Goal: Task Accomplishment & Management: Complete application form

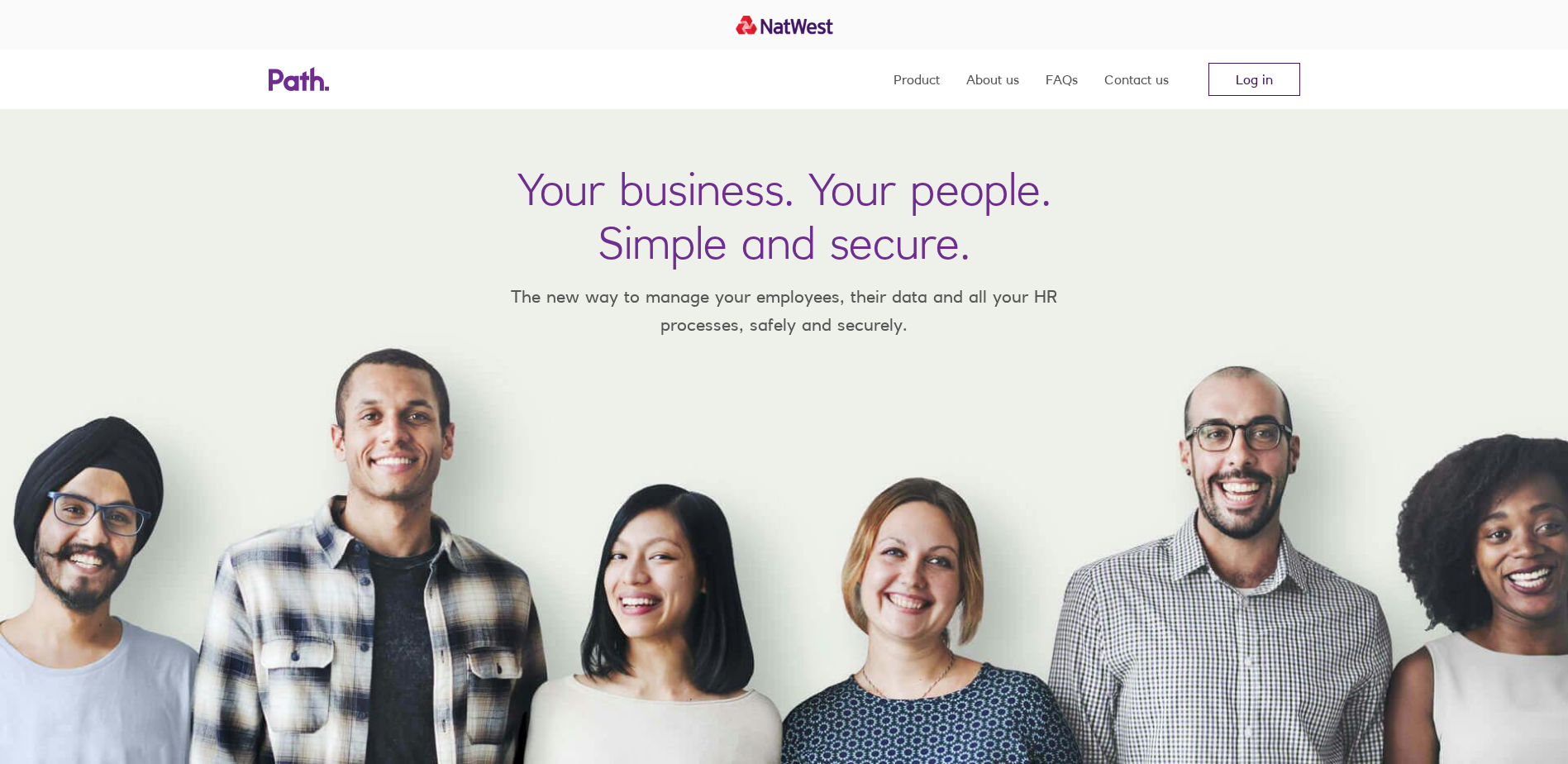
click at [1265, 73] on link "Log in" at bounding box center [1254, 79] width 91 height 33
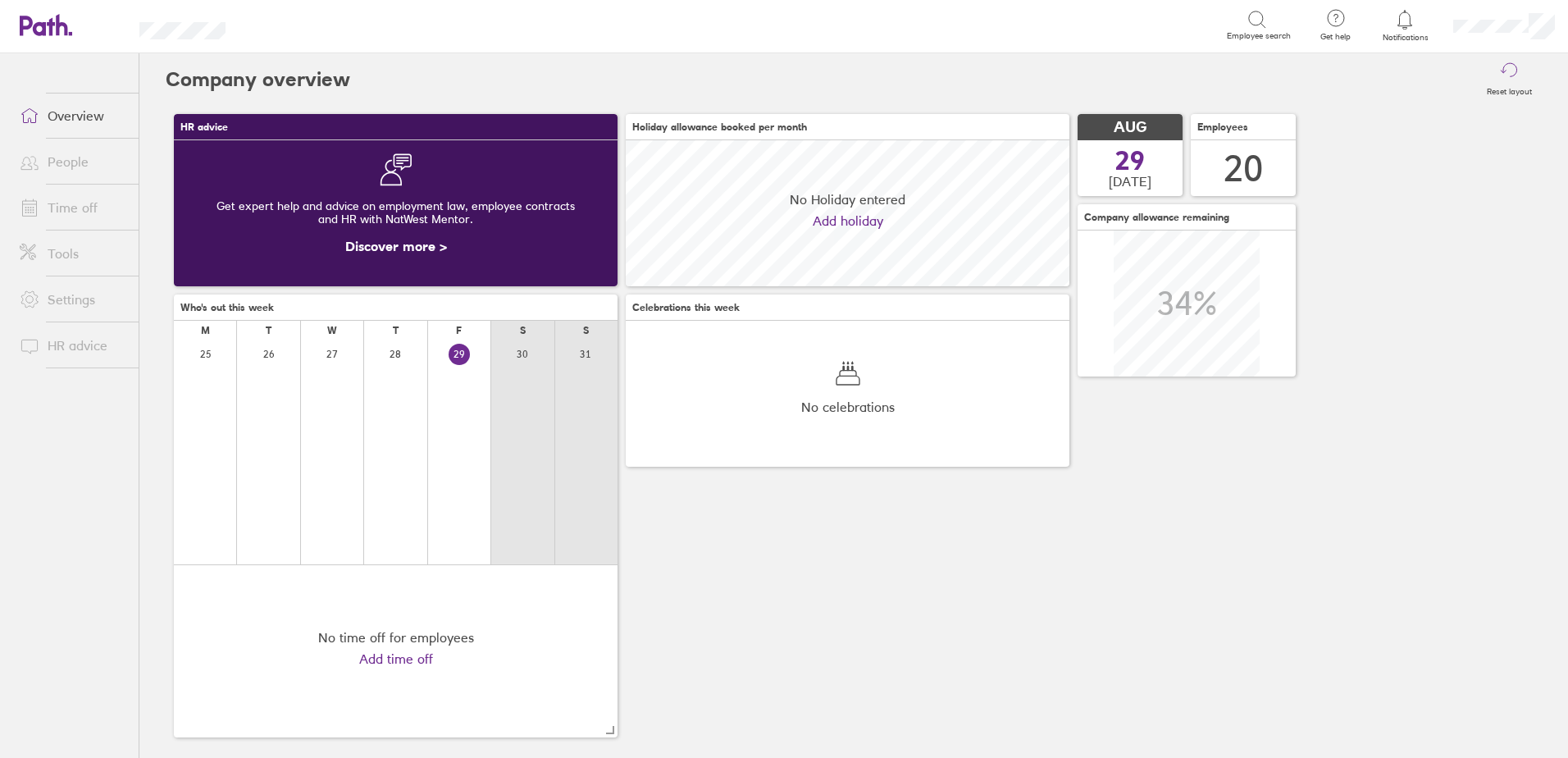
scroll to position [146, 443]
click at [57, 194] on link "Time off" at bounding box center [73, 207] width 132 height 32
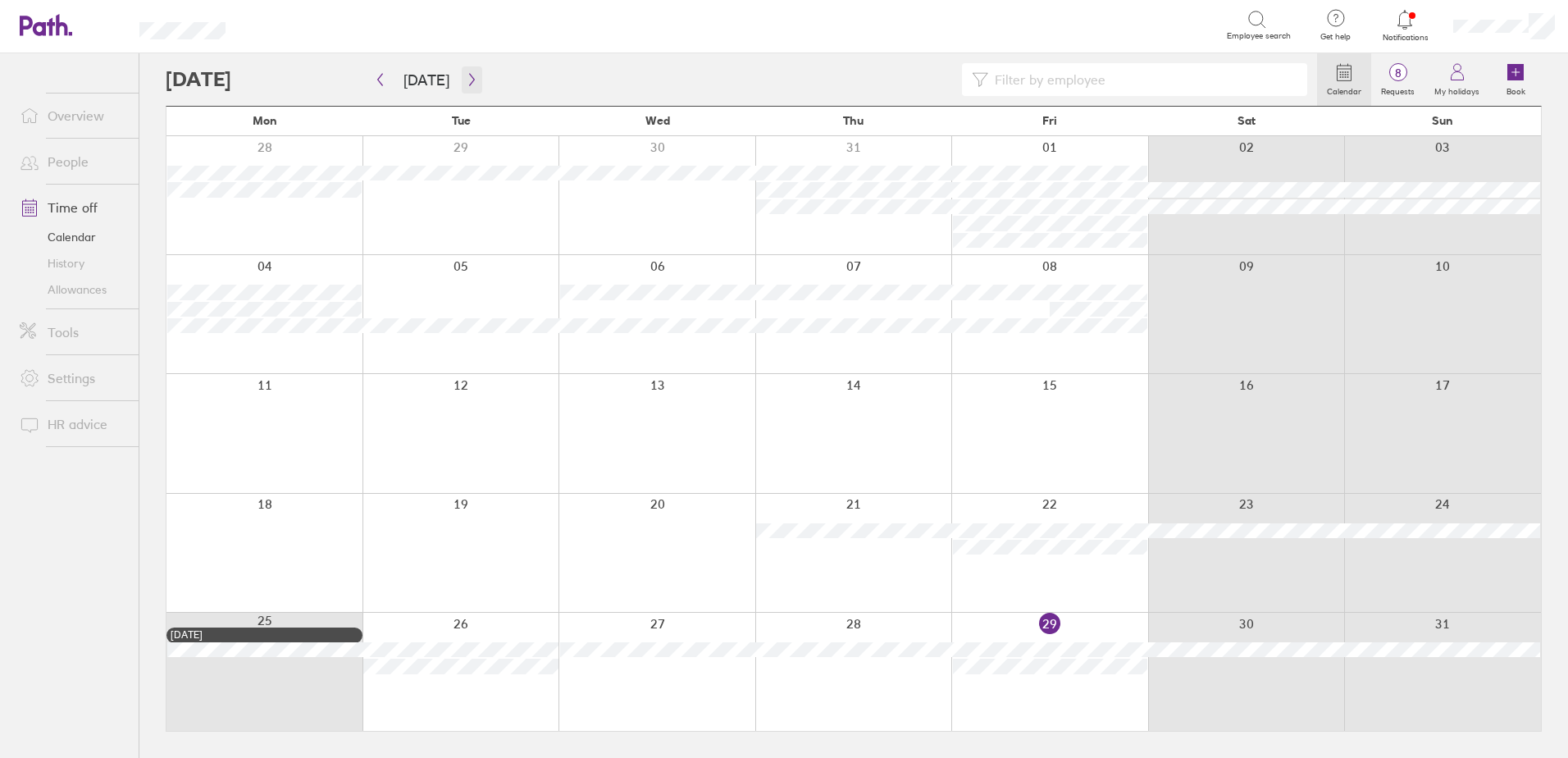
click at [470, 81] on icon "button" at bounding box center [471, 79] width 12 height 13
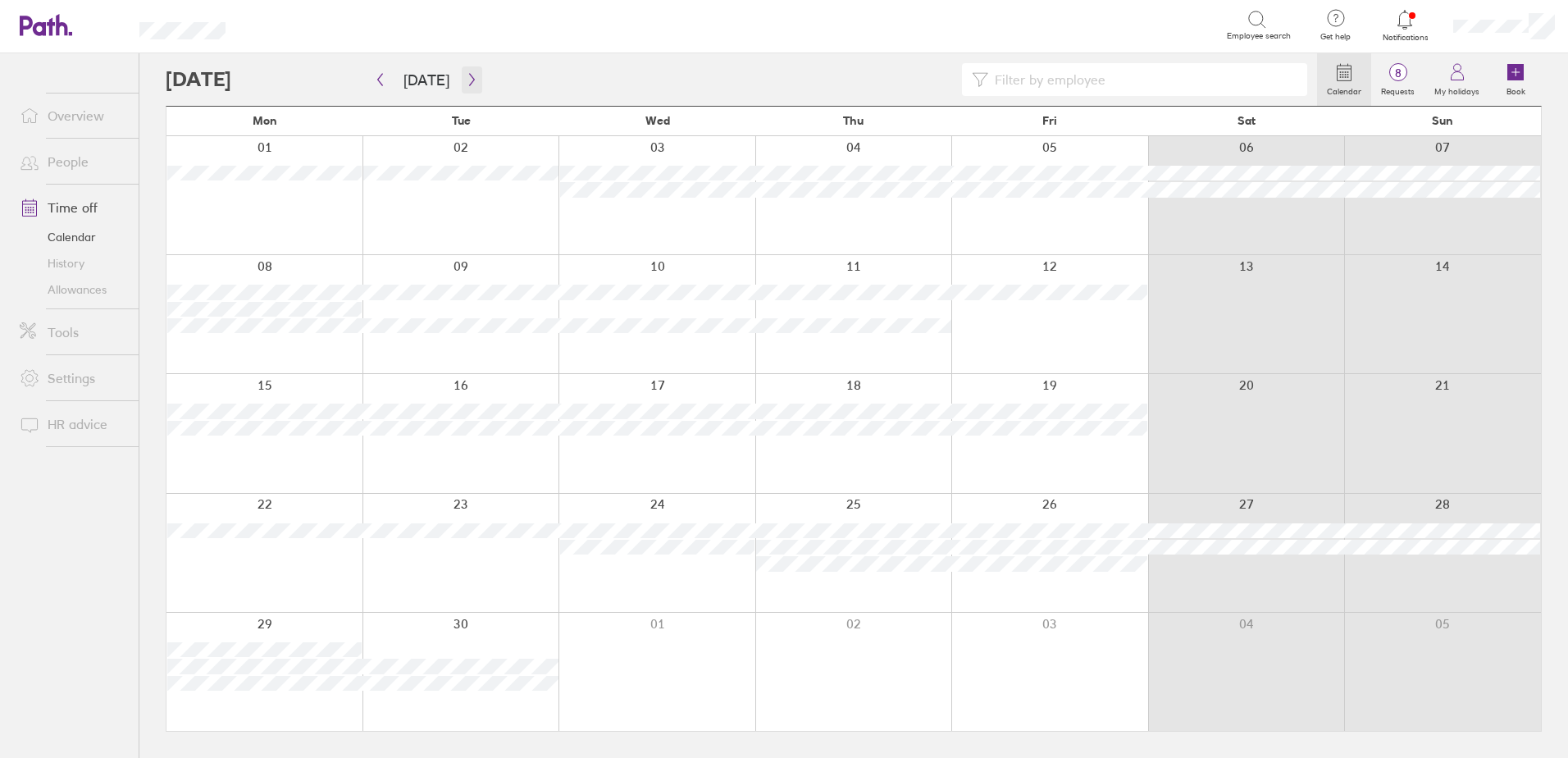
click at [467, 80] on icon "button" at bounding box center [471, 79] width 12 height 13
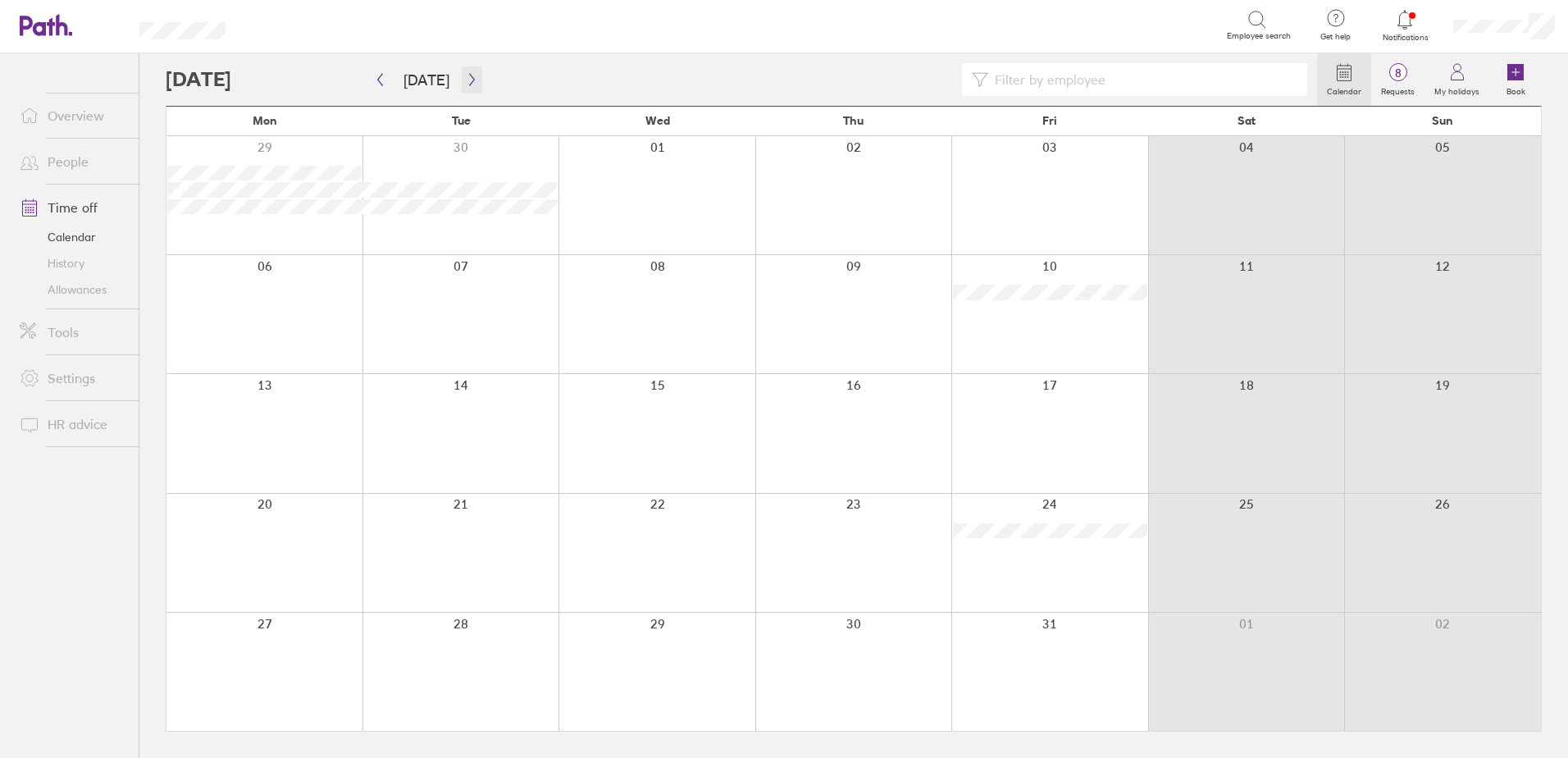
click at [467, 80] on icon "button" at bounding box center [471, 79] width 12 height 13
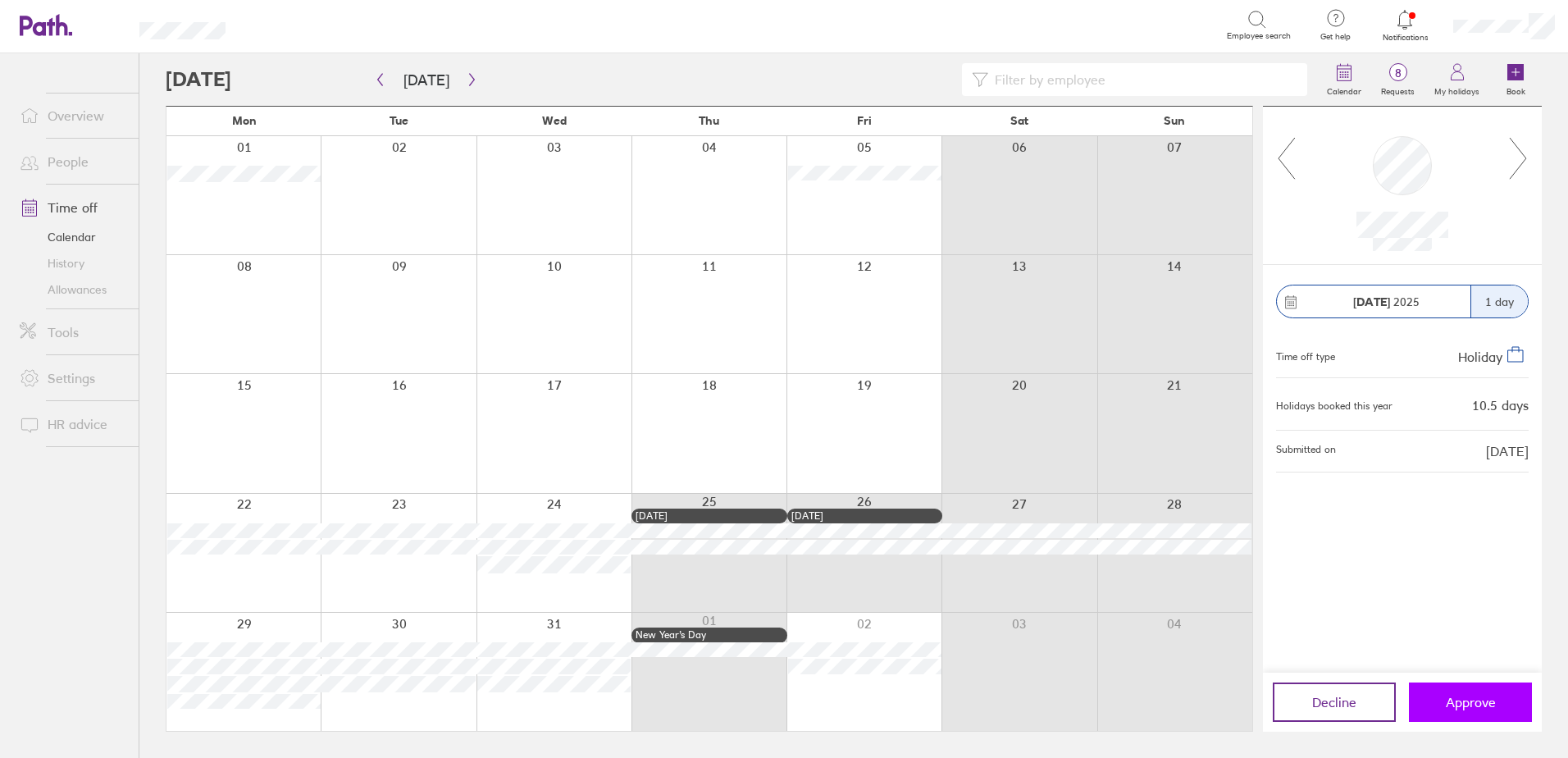
click at [1471, 706] on span "Approve" at bounding box center [1471, 702] width 50 height 14
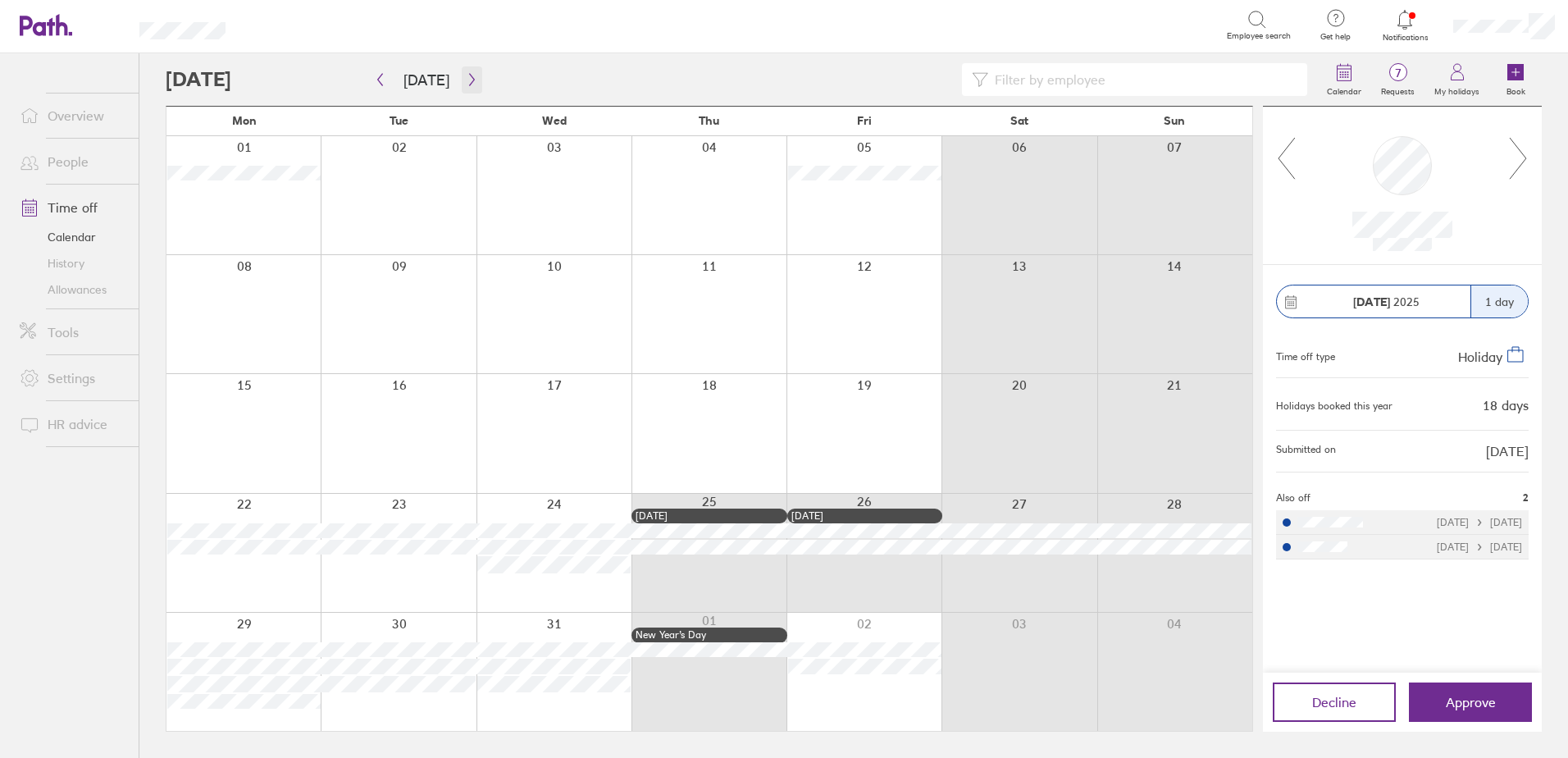
click at [473, 78] on button "button" at bounding box center [471, 80] width 20 height 27
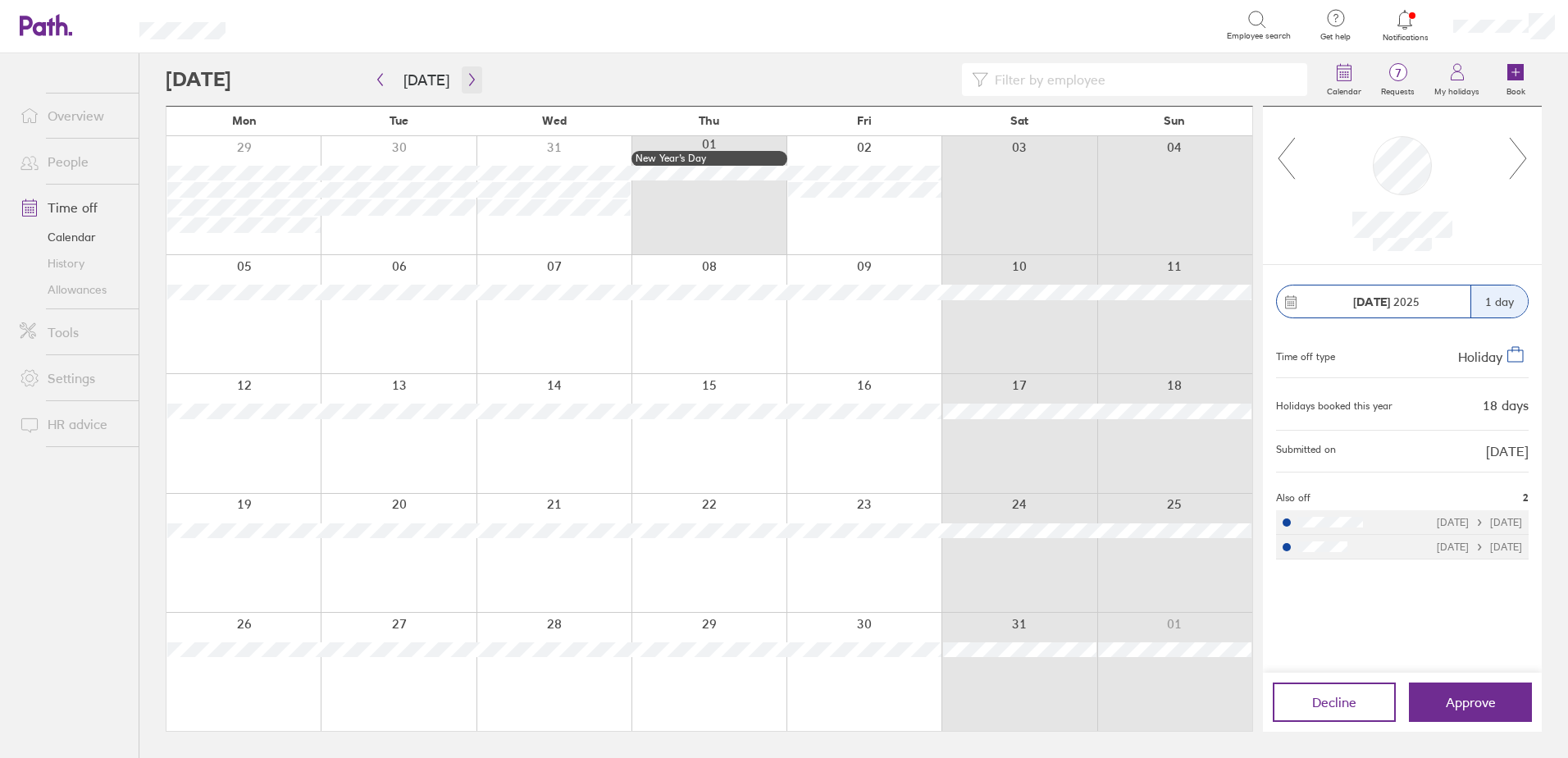
click at [473, 78] on button "button" at bounding box center [471, 80] width 20 height 27
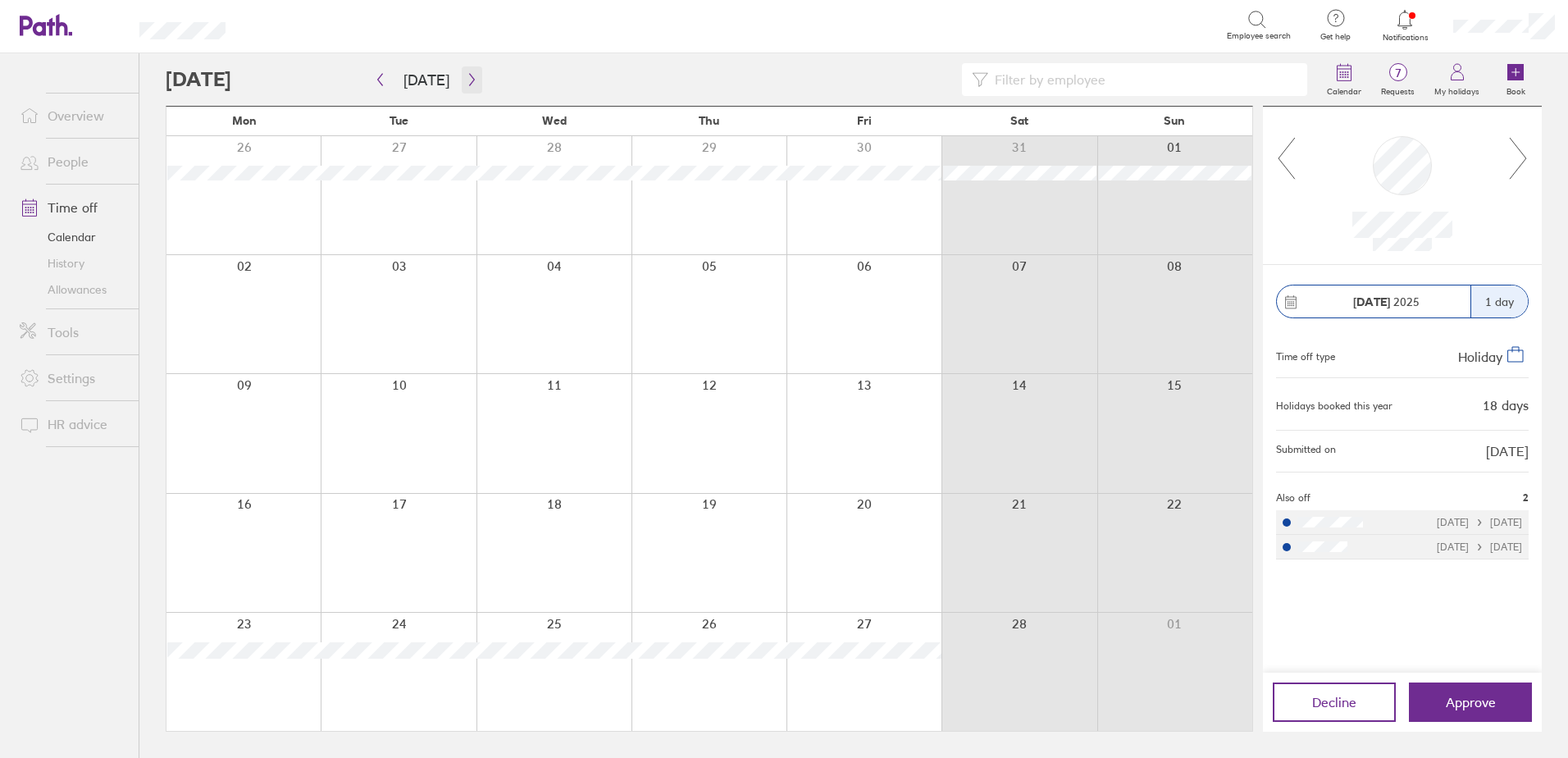
click at [467, 76] on icon "button" at bounding box center [471, 79] width 12 height 13
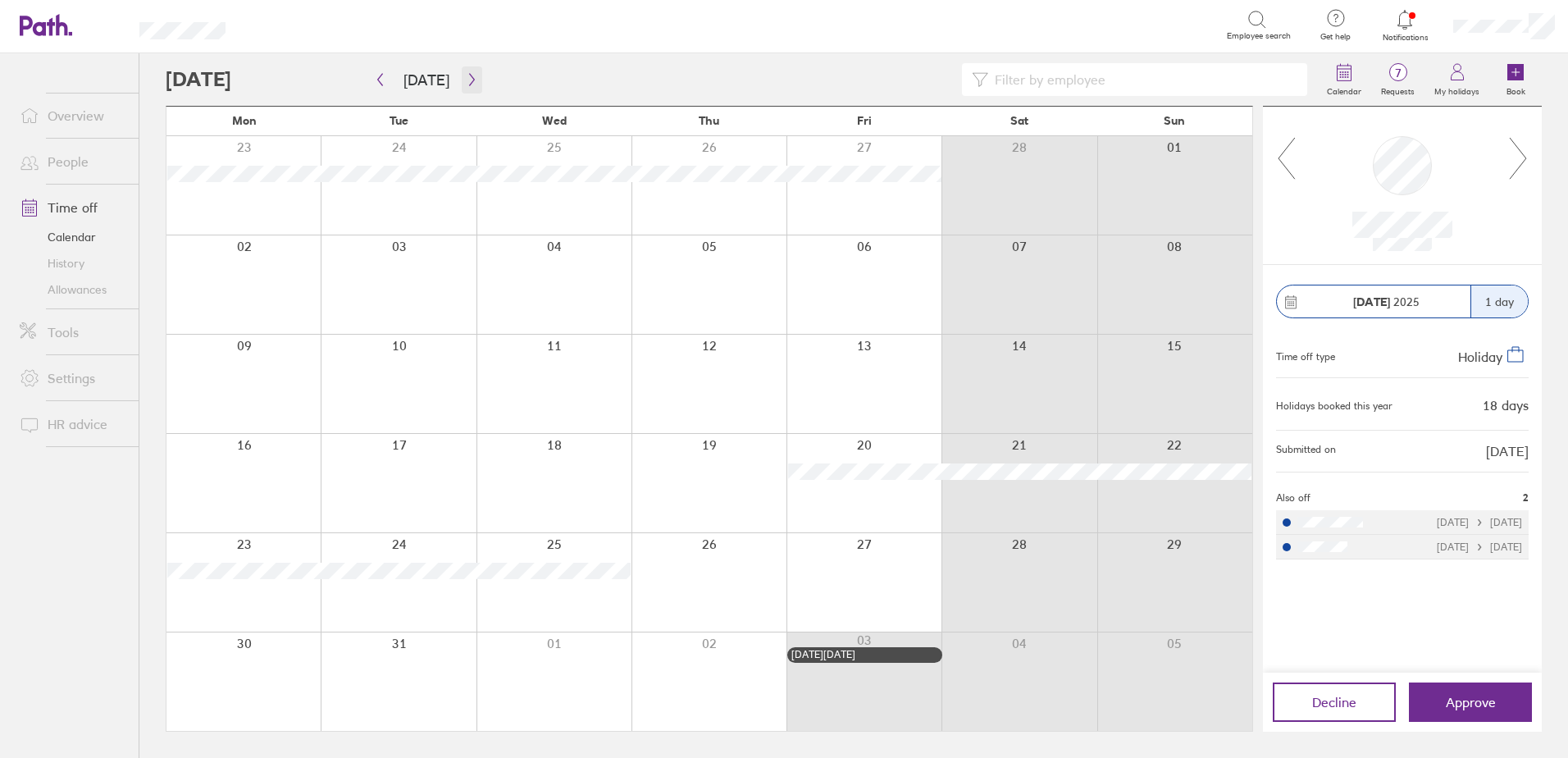
click at [469, 78] on icon "button" at bounding box center [471, 79] width 12 height 13
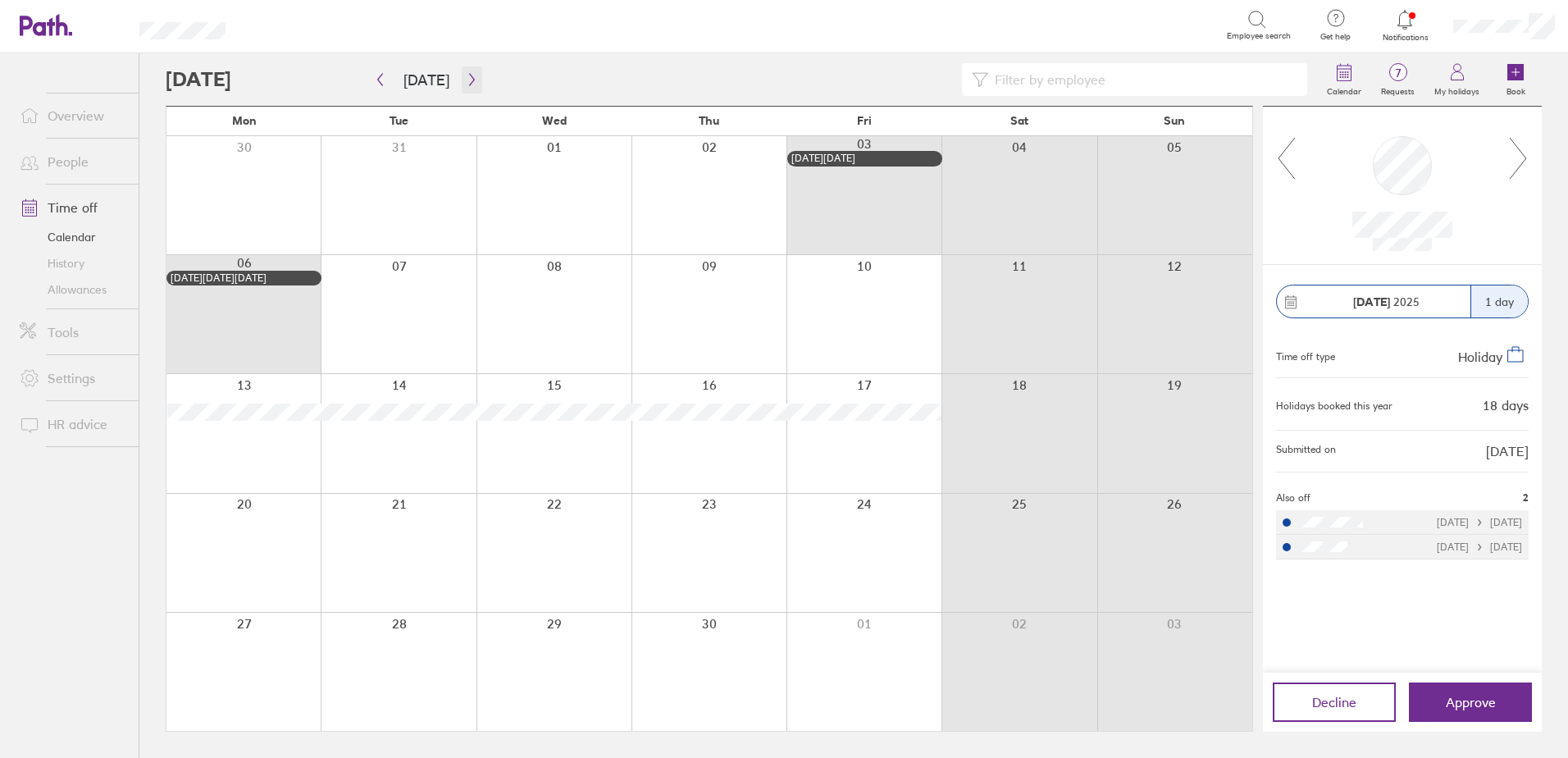
click at [469, 78] on icon "button" at bounding box center [471, 79] width 12 height 13
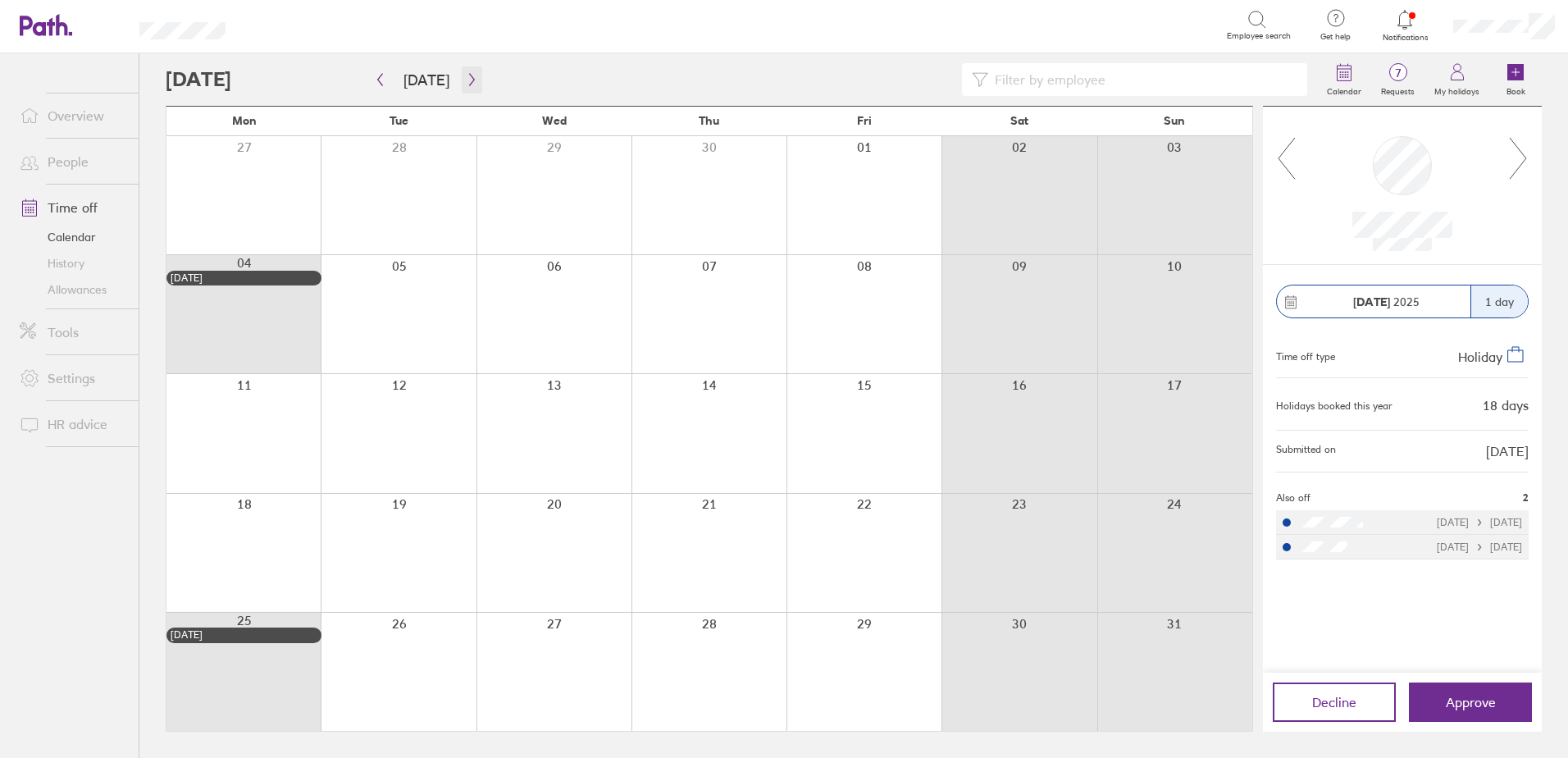
click at [462, 73] on button "button" at bounding box center [471, 80] width 20 height 27
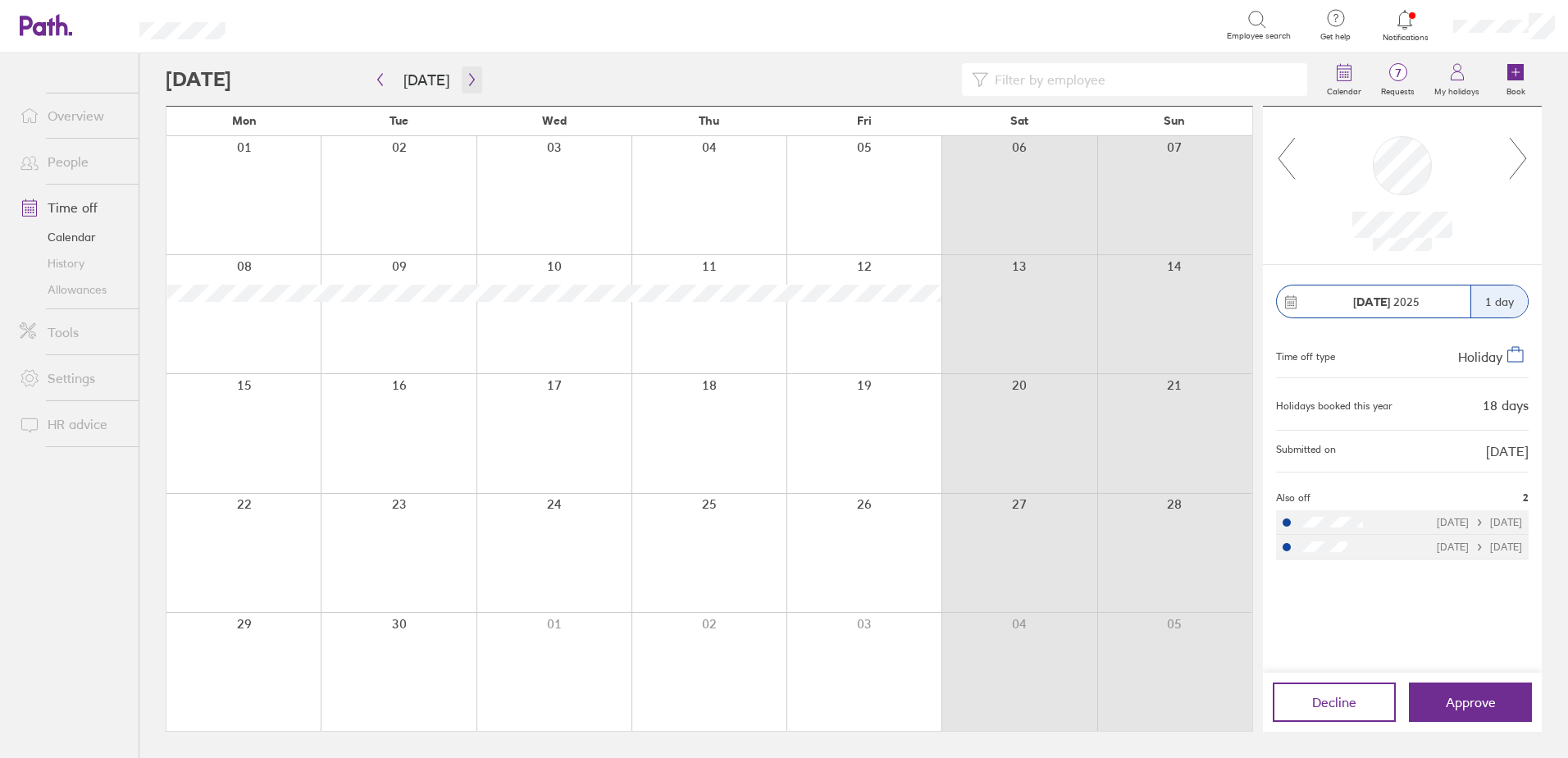
click at [462, 73] on button "button" at bounding box center [471, 80] width 20 height 27
click at [466, 84] on icon "button" at bounding box center [471, 79] width 12 height 13
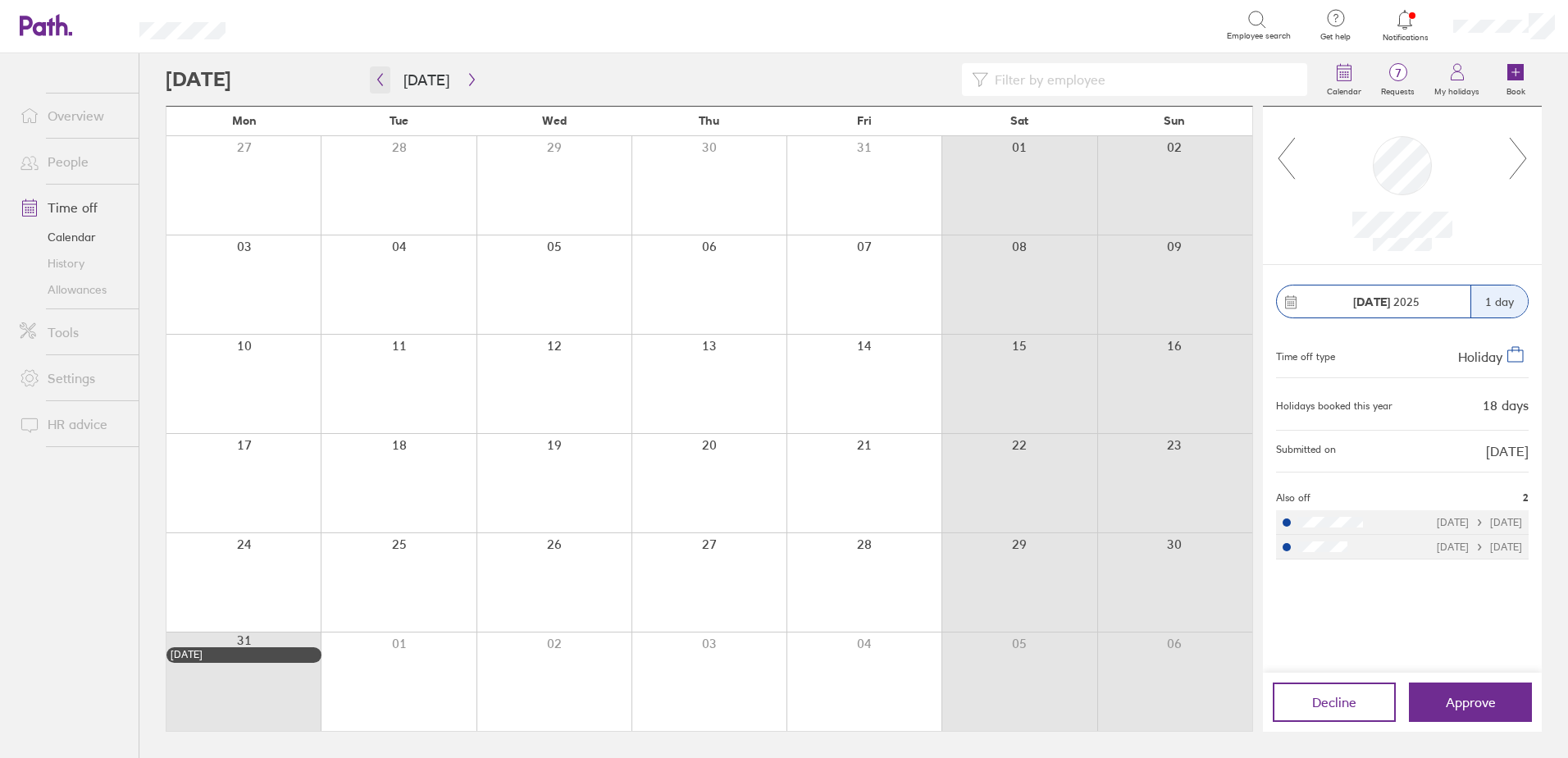
click at [373, 82] on button "button" at bounding box center [379, 80] width 20 height 27
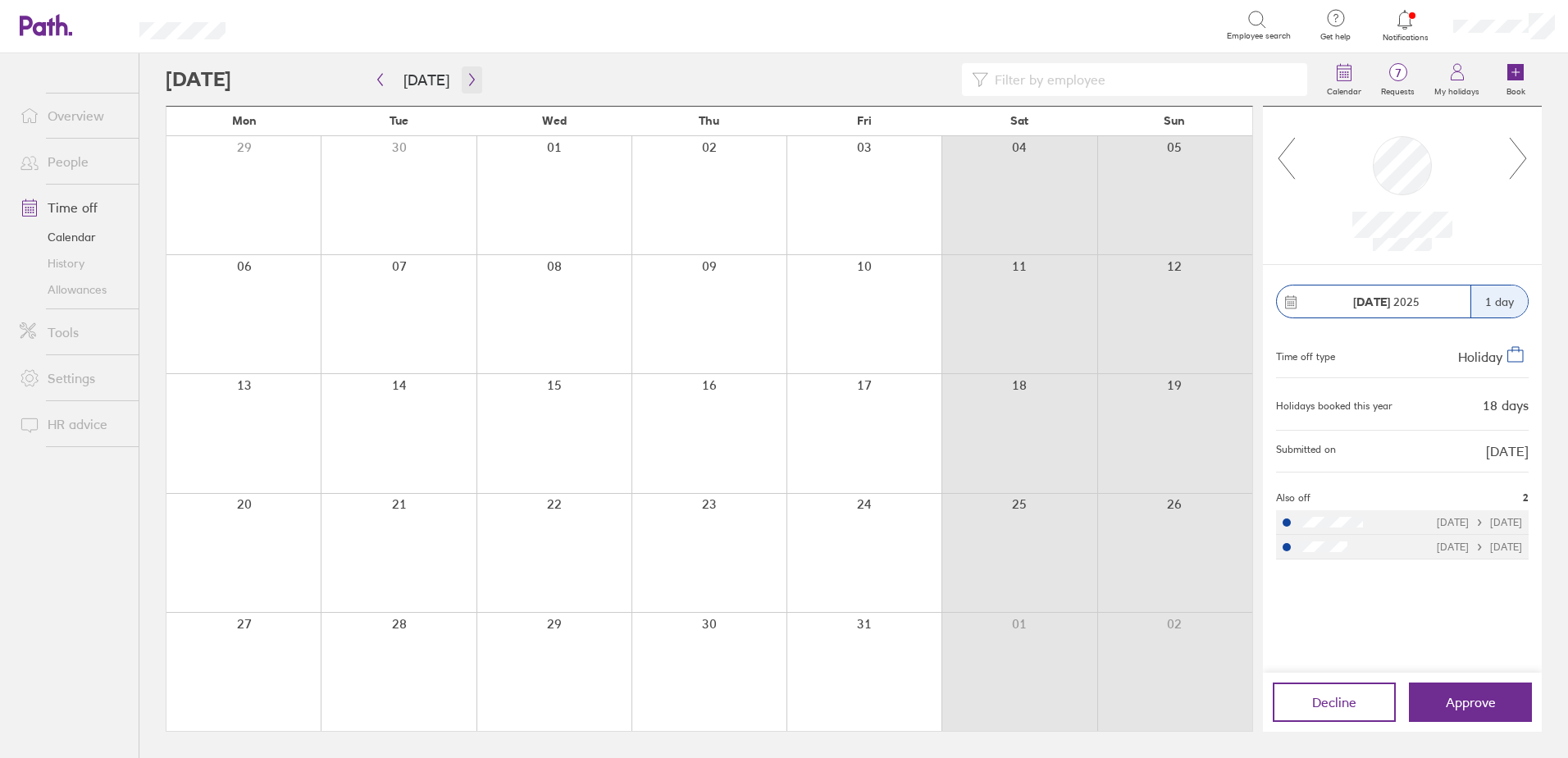
click at [469, 73] on icon "button" at bounding box center [471, 79] width 12 height 13
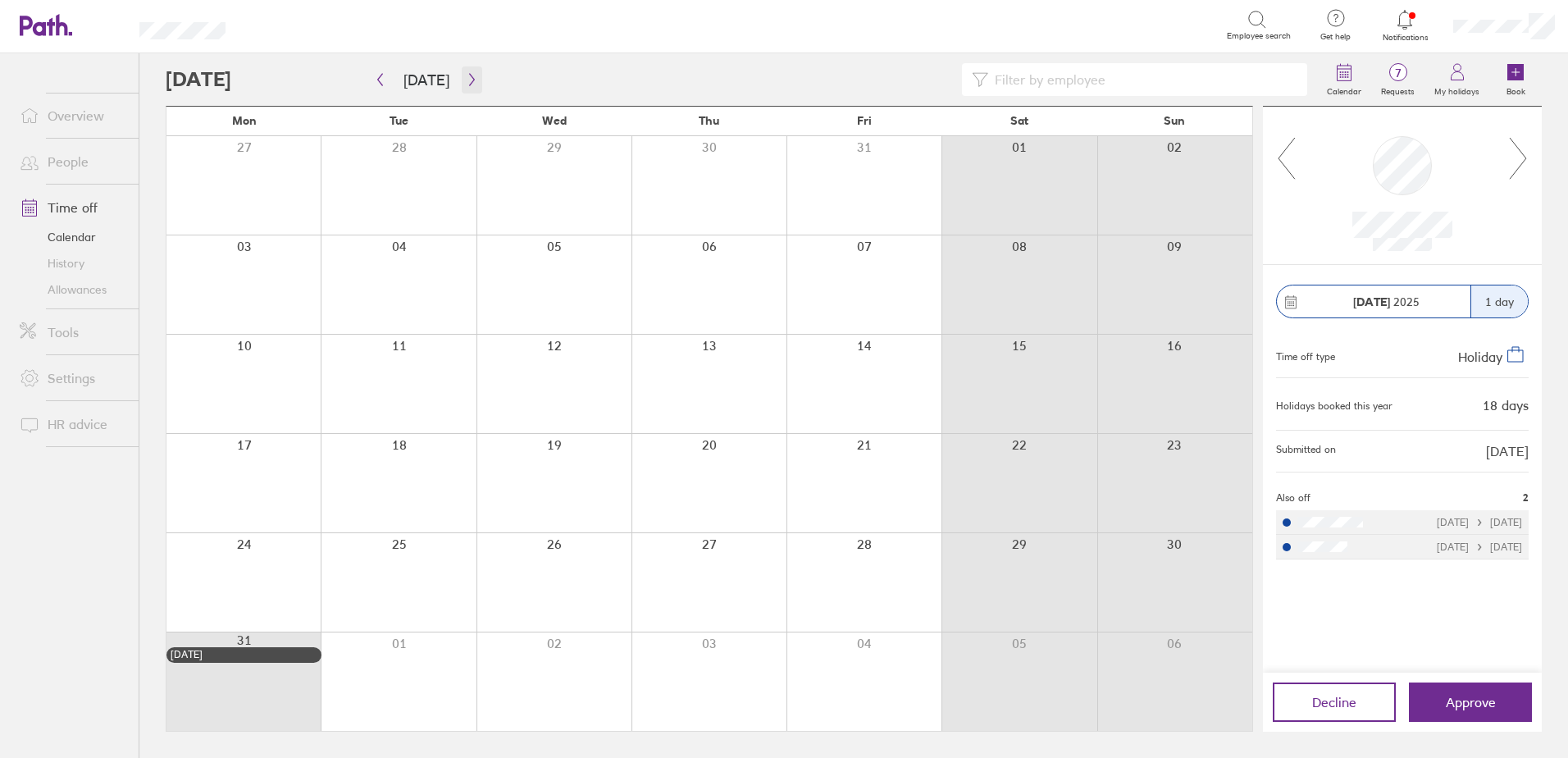
click at [465, 81] on icon "button" at bounding box center [471, 79] width 12 height 13
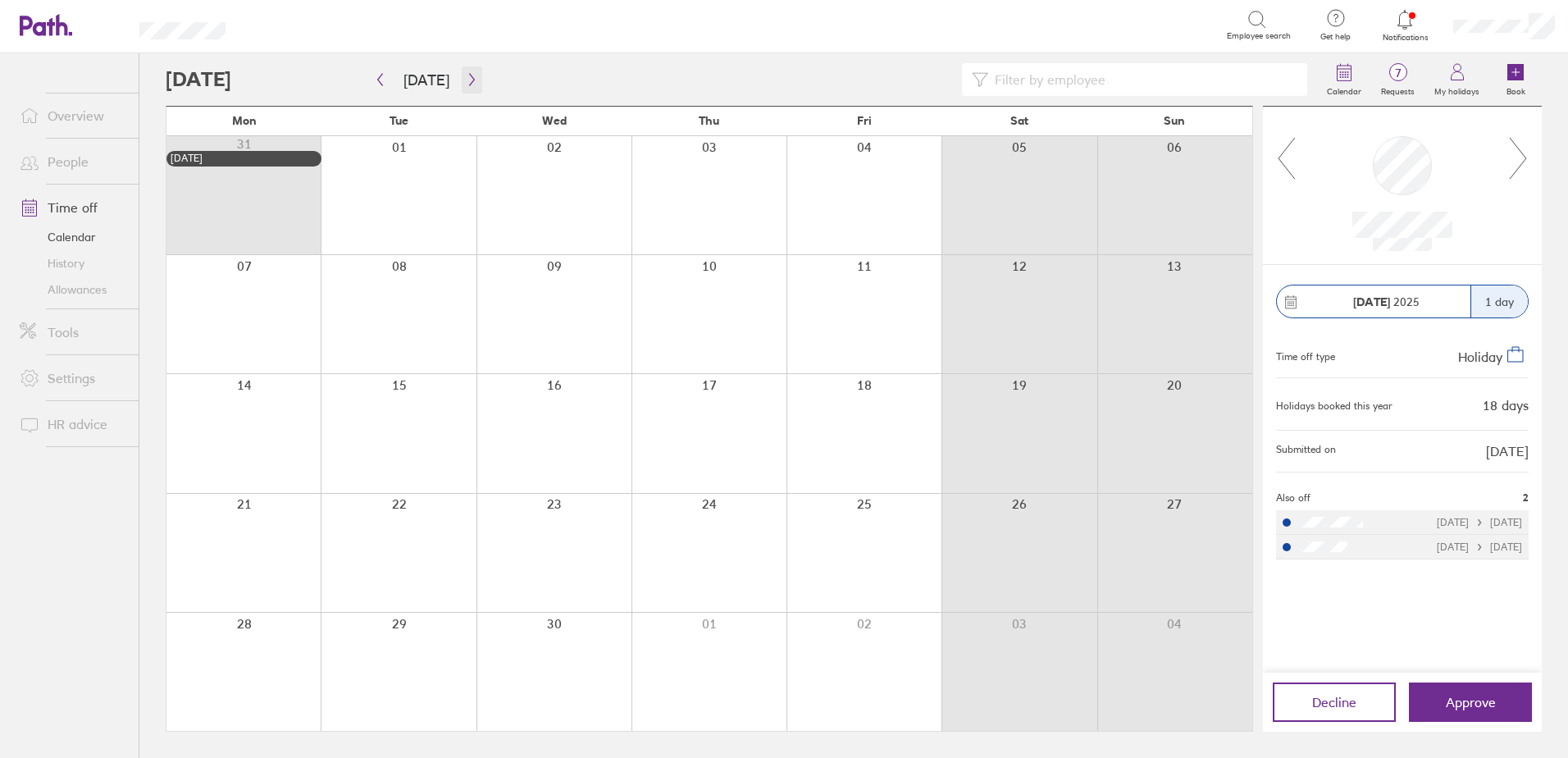
click at [472, 74] on icon "button" at bounding box center [471, 79] width 12 height 13
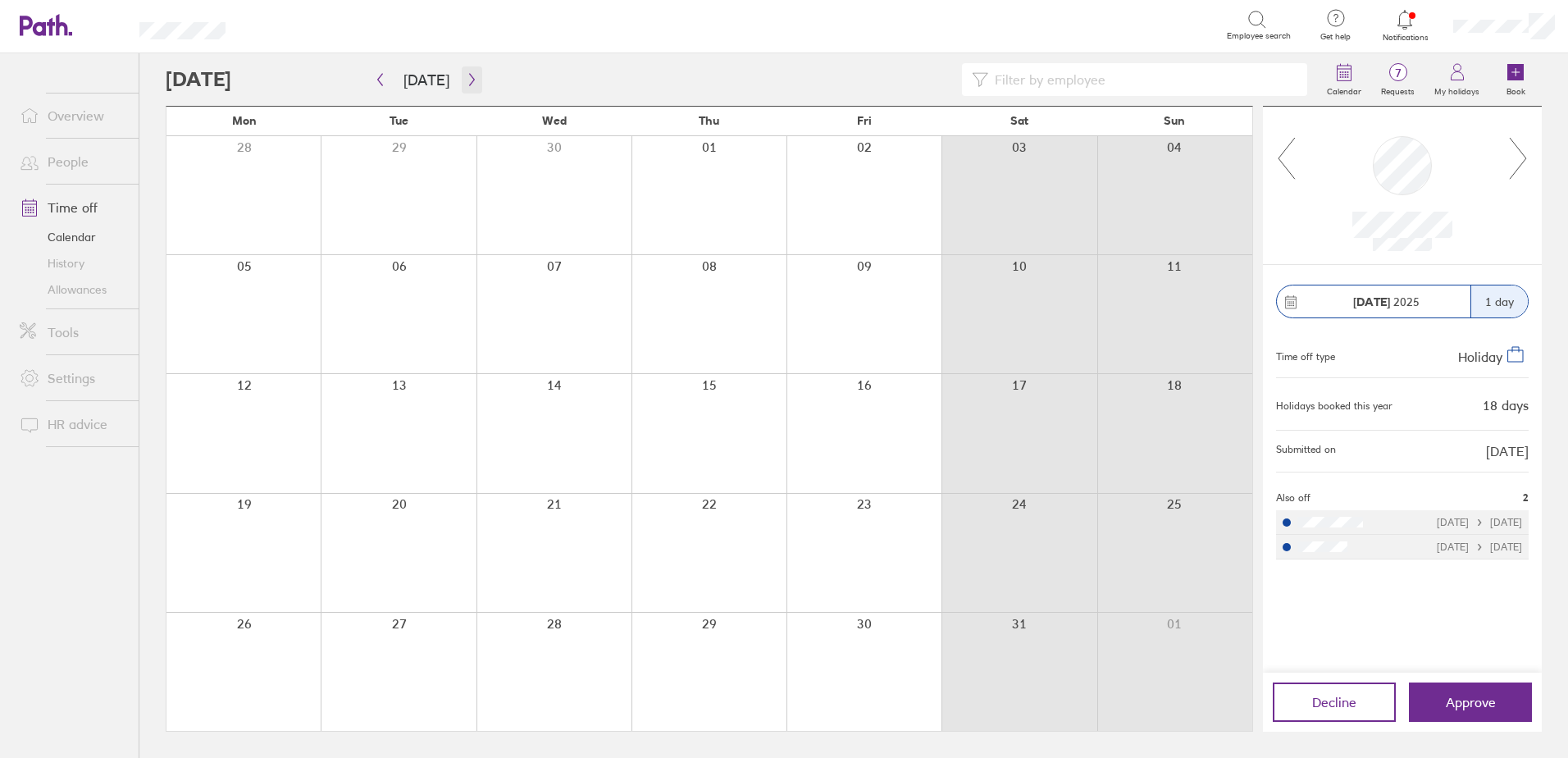
click at [472, 74] on icon "button" at bounding box center [471, 79] width 12 height 13
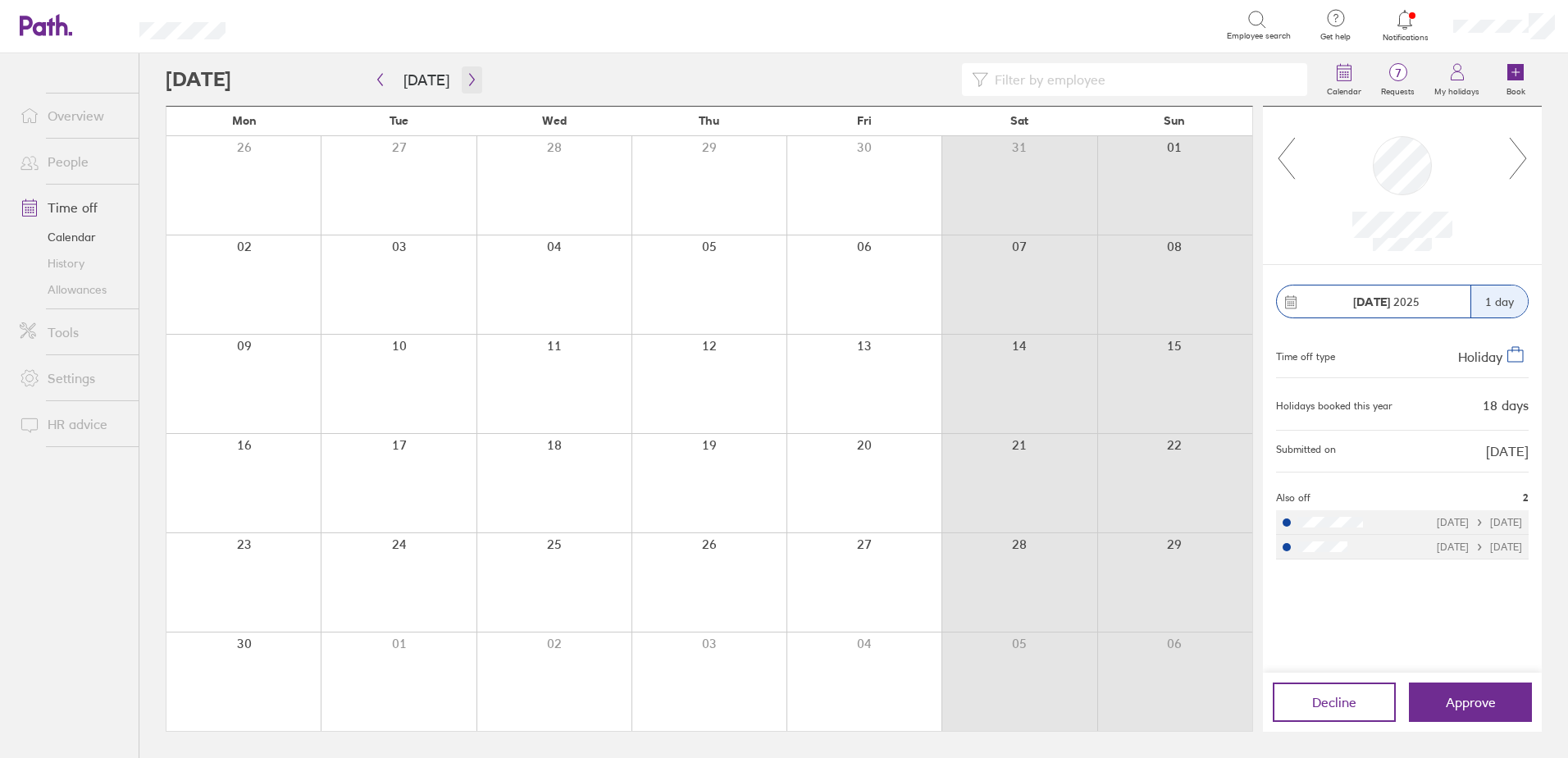
click at [471, 73] on icon "button" at bounding box center [471, 79] width 12 height 13
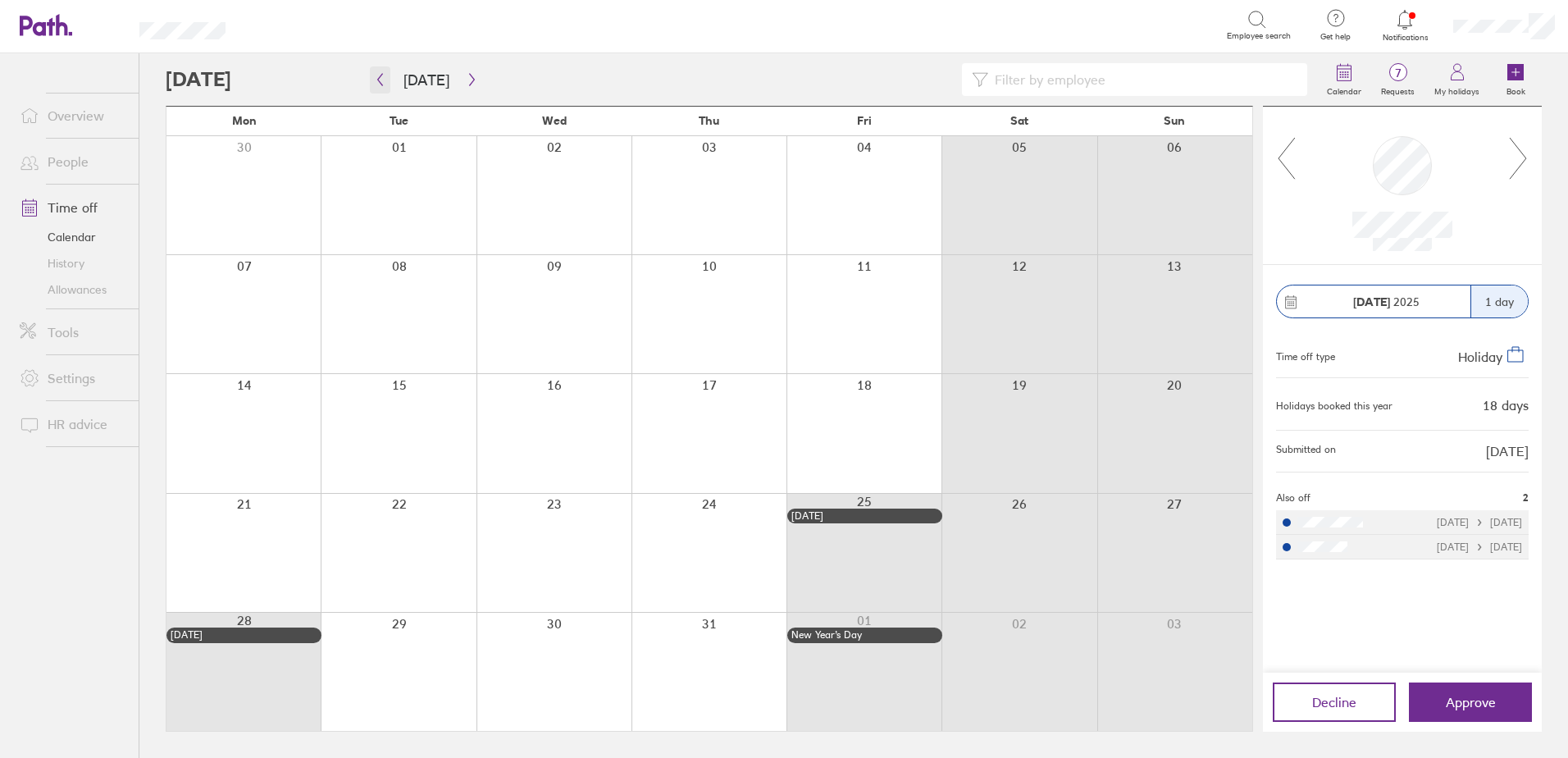
click at [379, 80] on icon "button" at bounding box center [379, 79] width 12 height 13
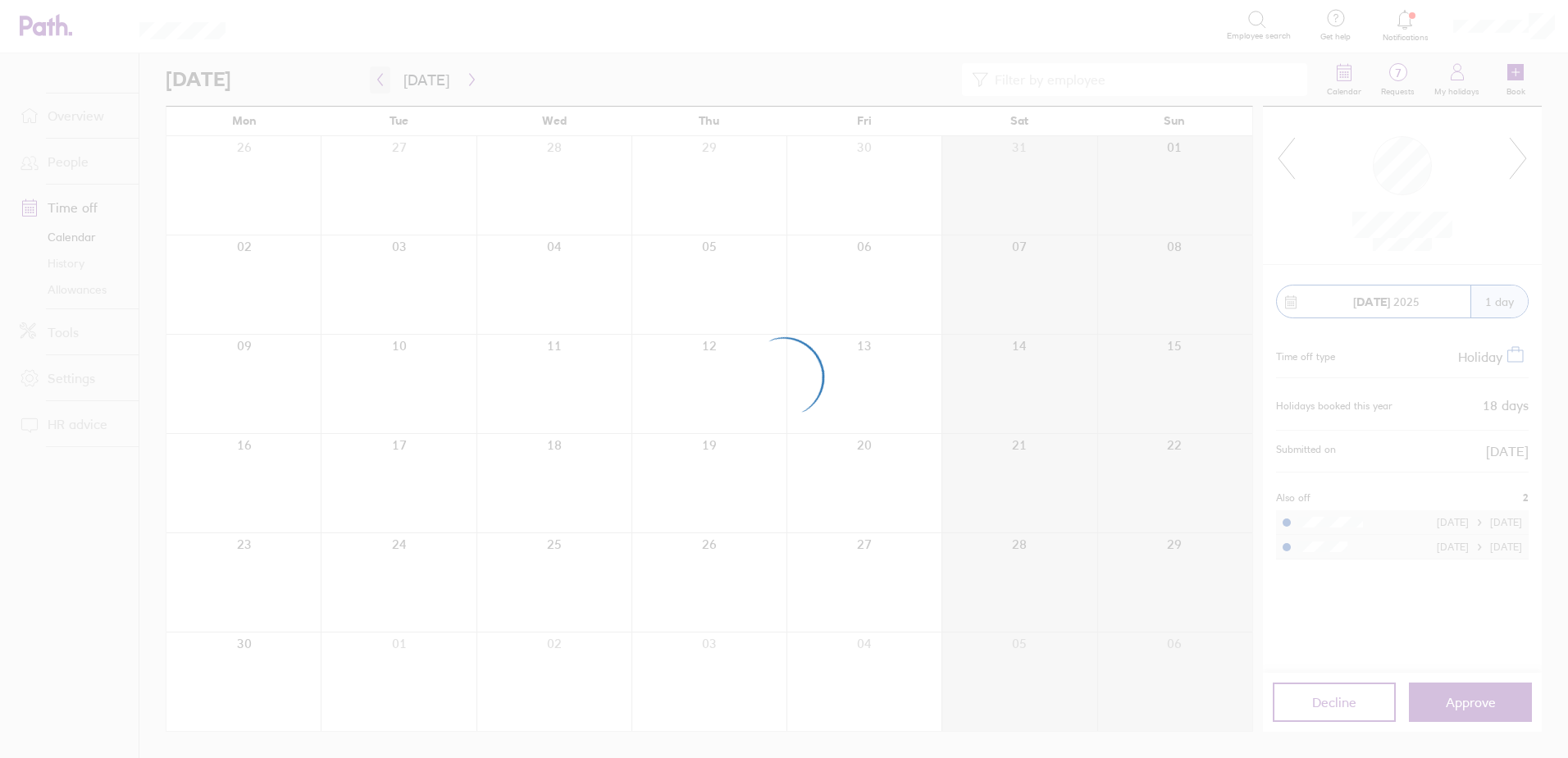
click at [379, 80] on div at bounding box center [784, 379] width 1568 height 758
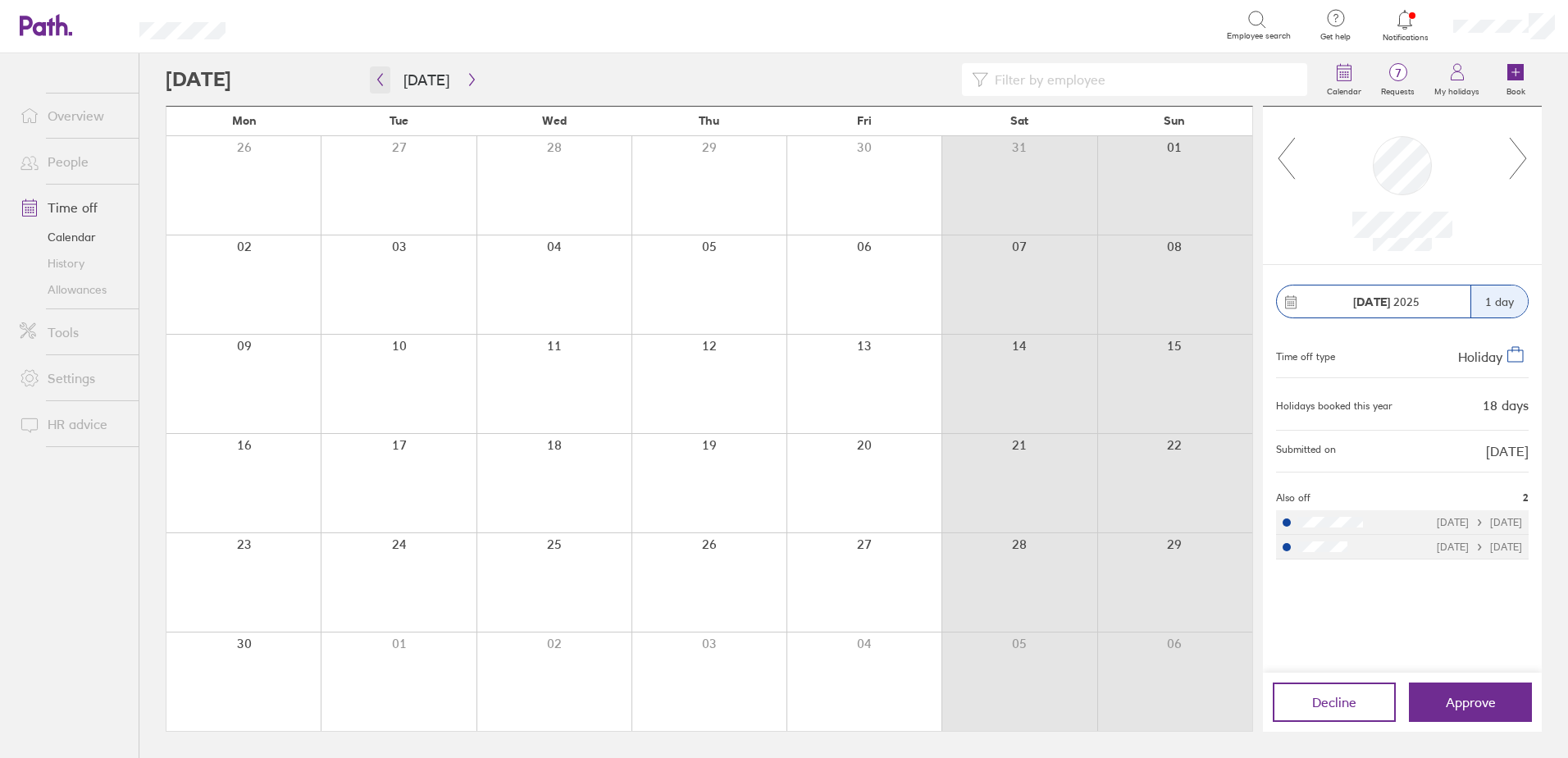
click at [371, 79] on button "button" at bounding box center [379, 80] width 20 height 27
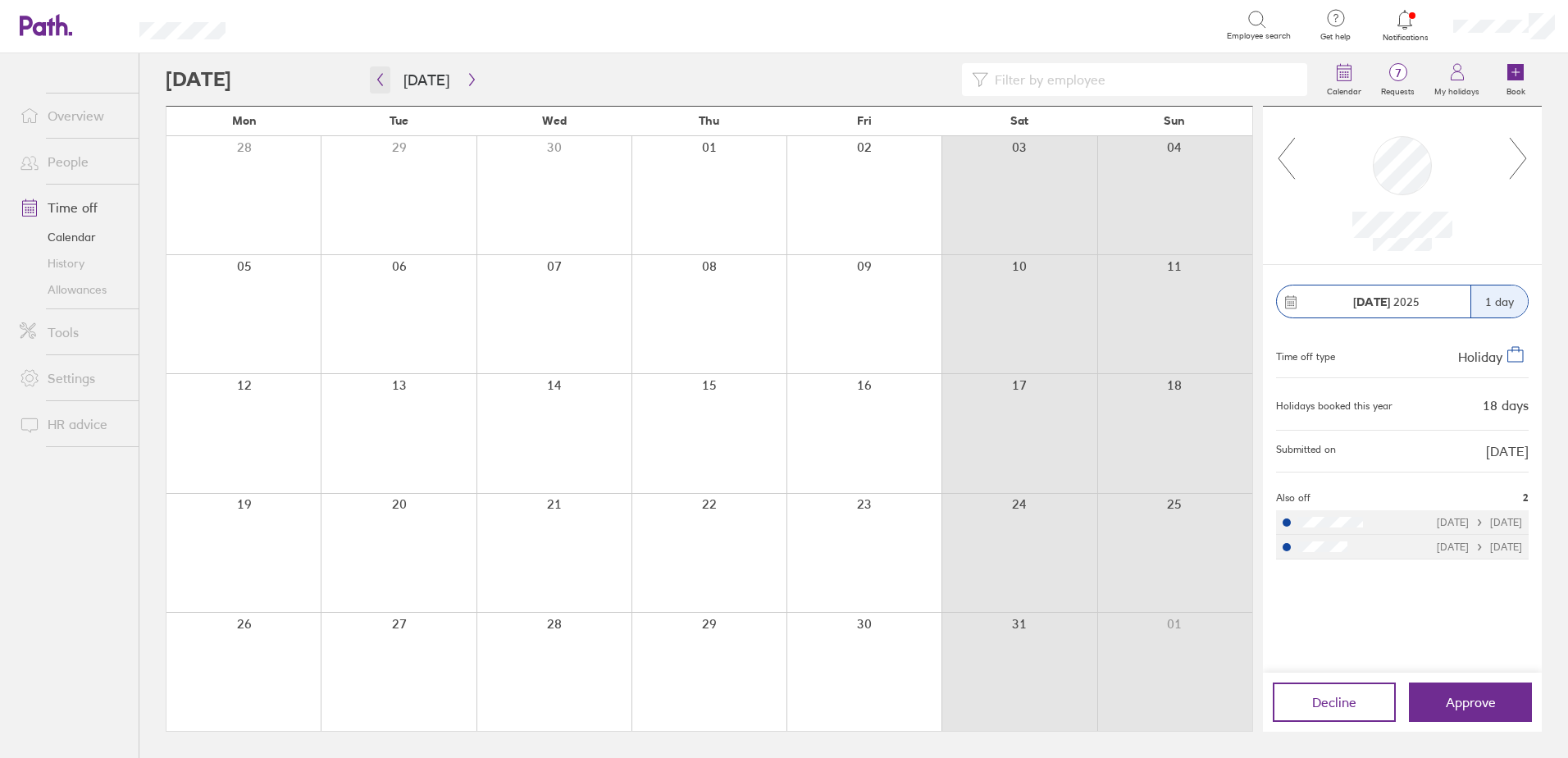
click at [371, 79] on button "button" at bounding box center [379, 80] width 20 height 27
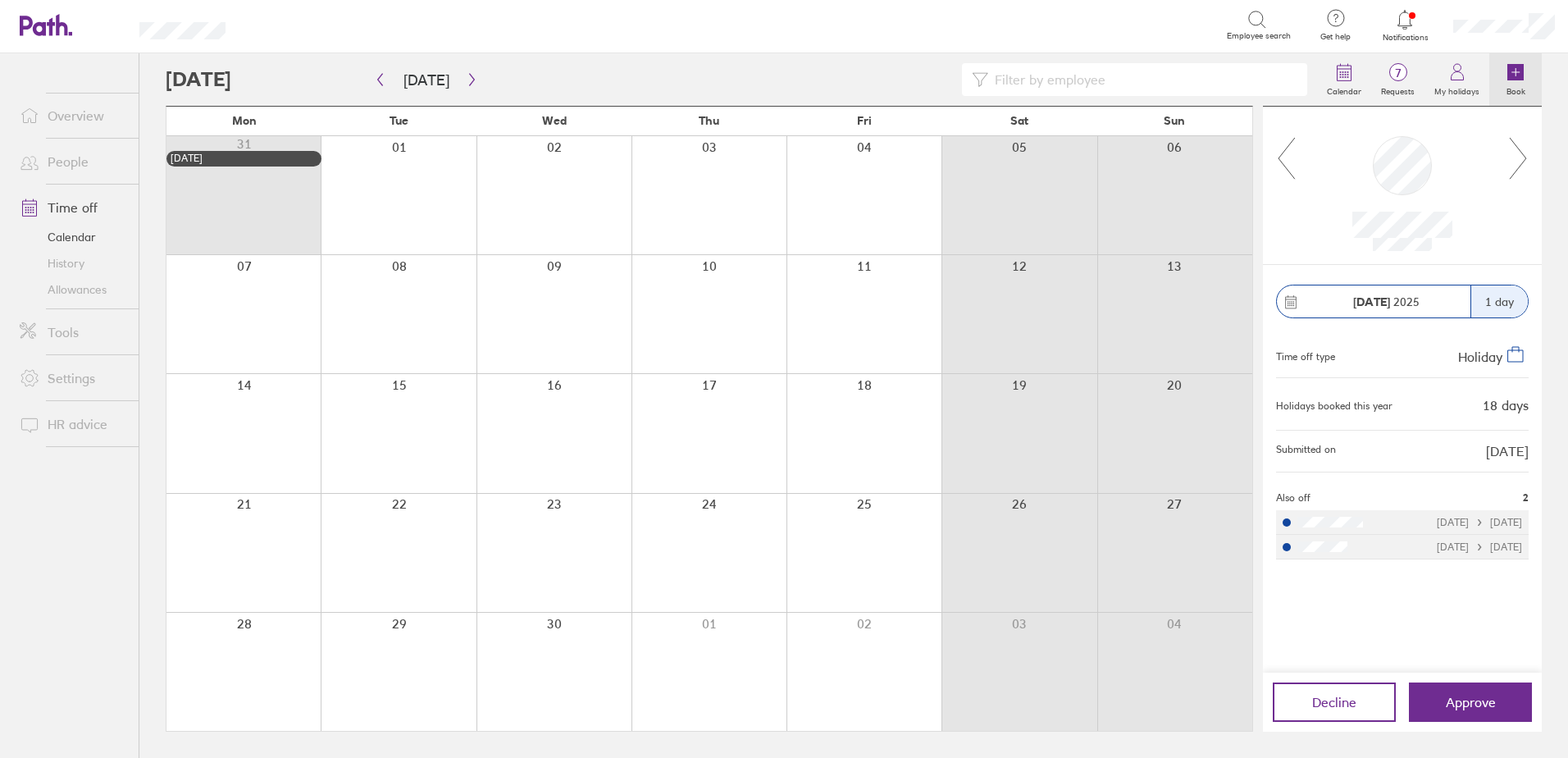
click at [1515, 84] on label "Book" at bounding box center [1515, 89] width 38 height 14
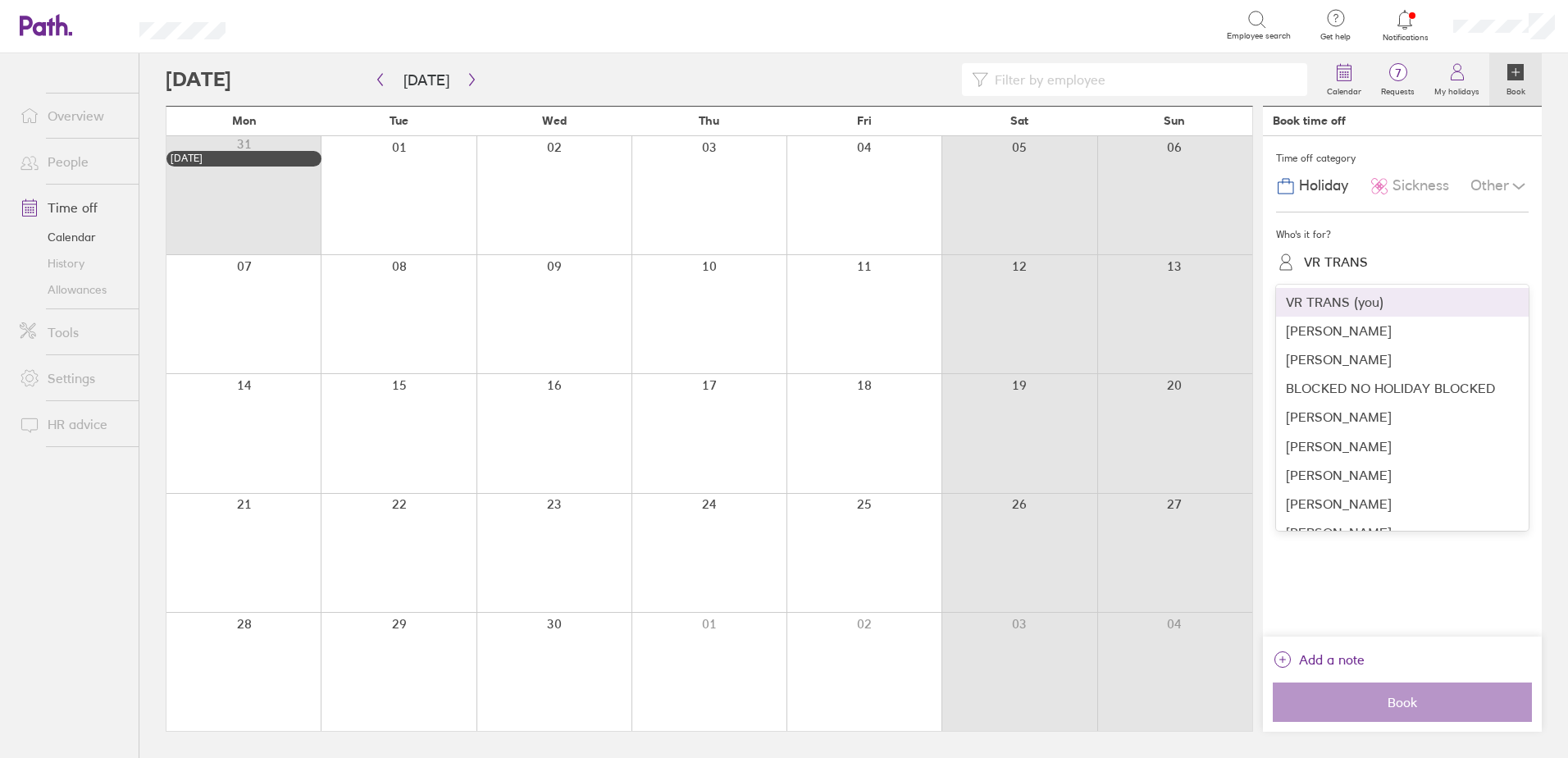
click at [1336, 264] on div "VR TRANS" at bounding box center [1335, 262] width 64 height 15
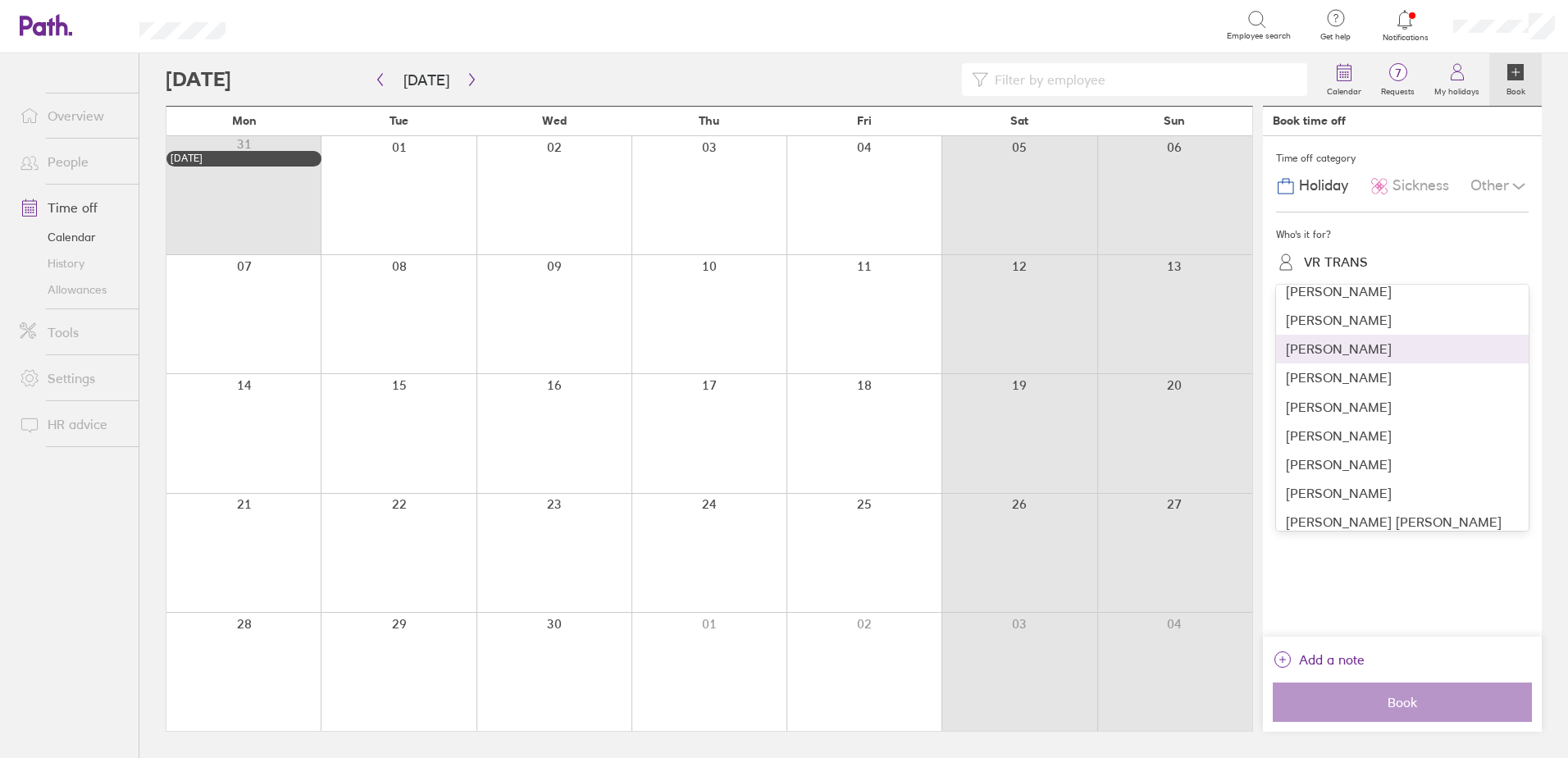
click at [1350, 342] on div "[PERSON_NAME]" at bounding box center [1402, 349] width 252 height 29
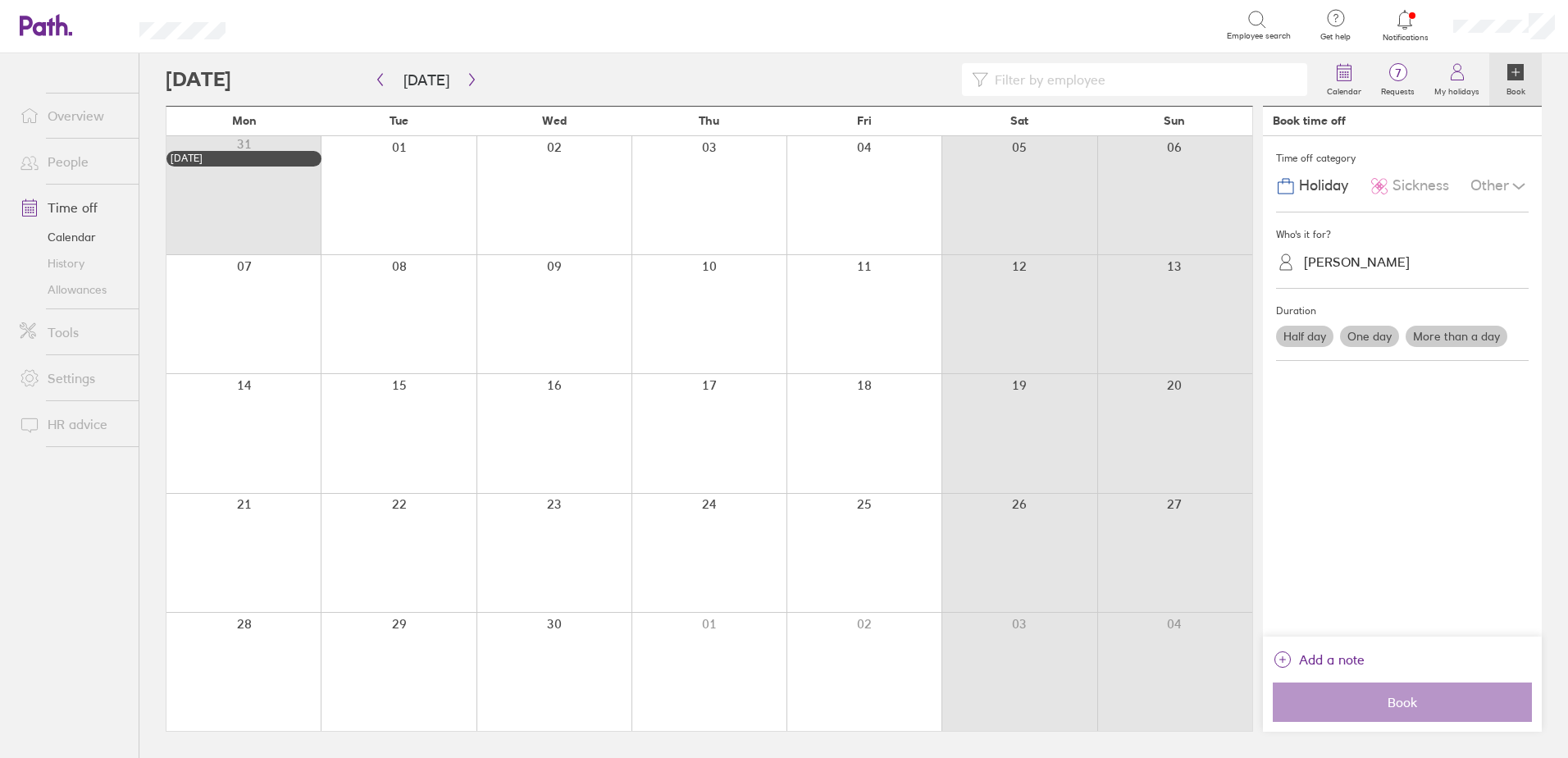
click at [1448, 337] on label "More than a day" at bounding box center [1456, 336] width 101 height 21
click at [0, 0] on input "More than a day" at bounding box center [0, 0] width 0 height 0
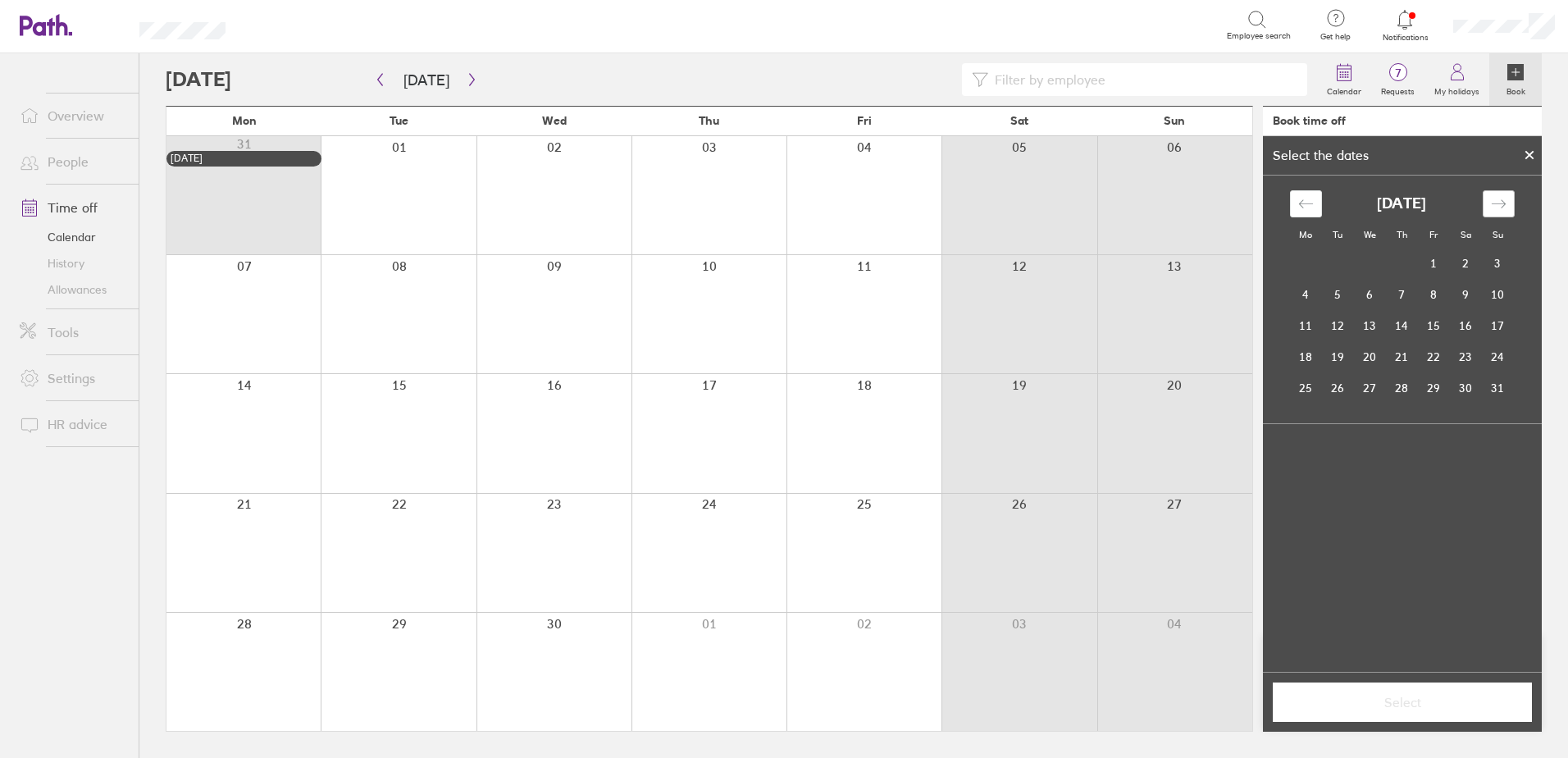
click at [1503, 206] on icon "Move forward to switch to the next month." at bounding box center [1498, 204] width 15 height 15
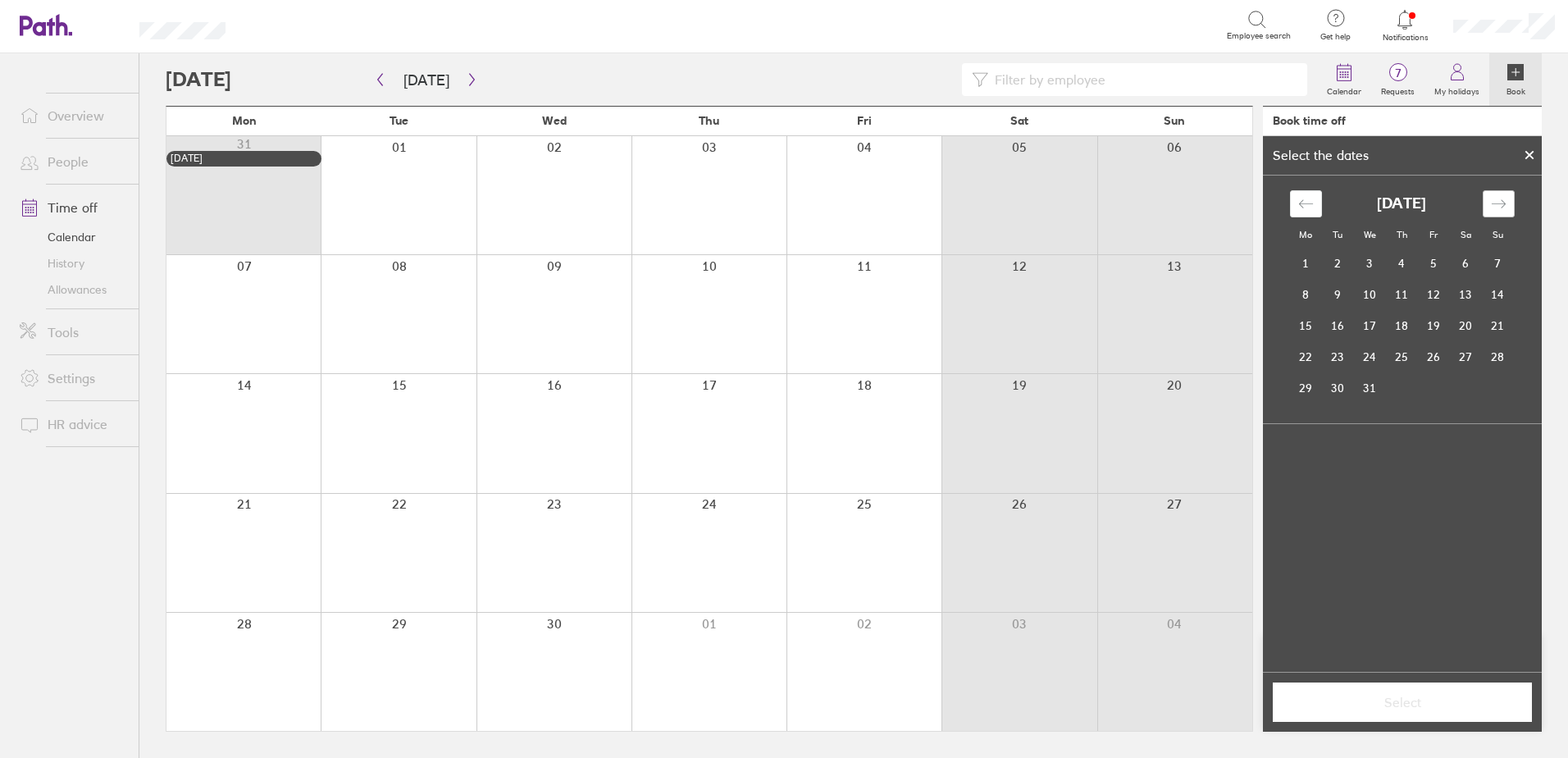
click at [1503, 206] on icon "Move forward to switch to the next month." at bounding box center [1498, 204] width 15 height 15
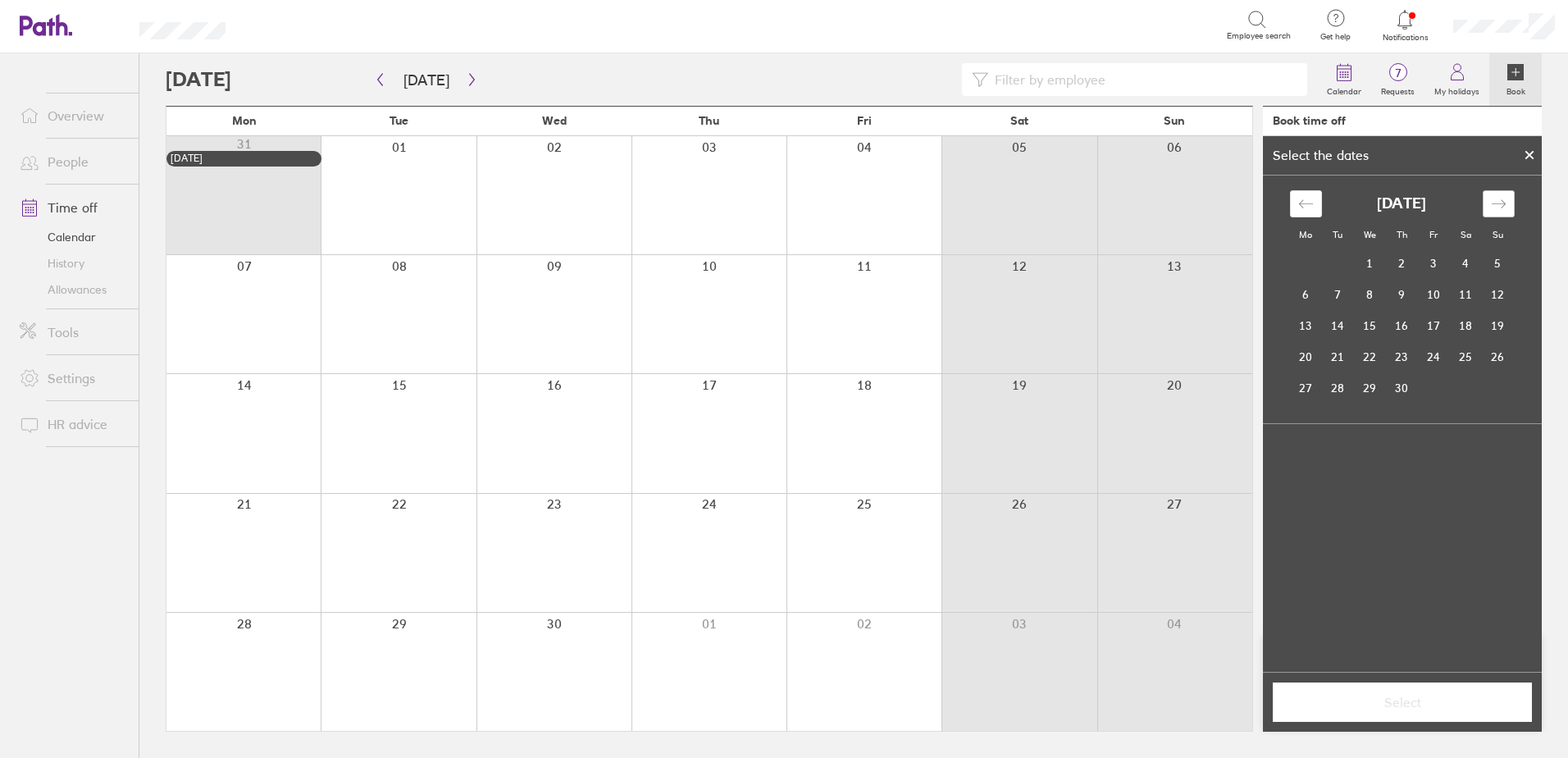
click at [1503, 206] on icon "Move forward to switch to the next month." at bounding box center [1498, 204] width 15 height 15
click at [1502, 206] on icon "Move forward to switch to the next month." at bounding box center [1498, 204] width 15 height 15
click at [1508, 360] on td "26" at bounding box center [1497, 357] width 32 height 32
click at [1496, 207] on icon "Move forward to switch to the next month." at bounding box center [1498, 204] width 15 height 15
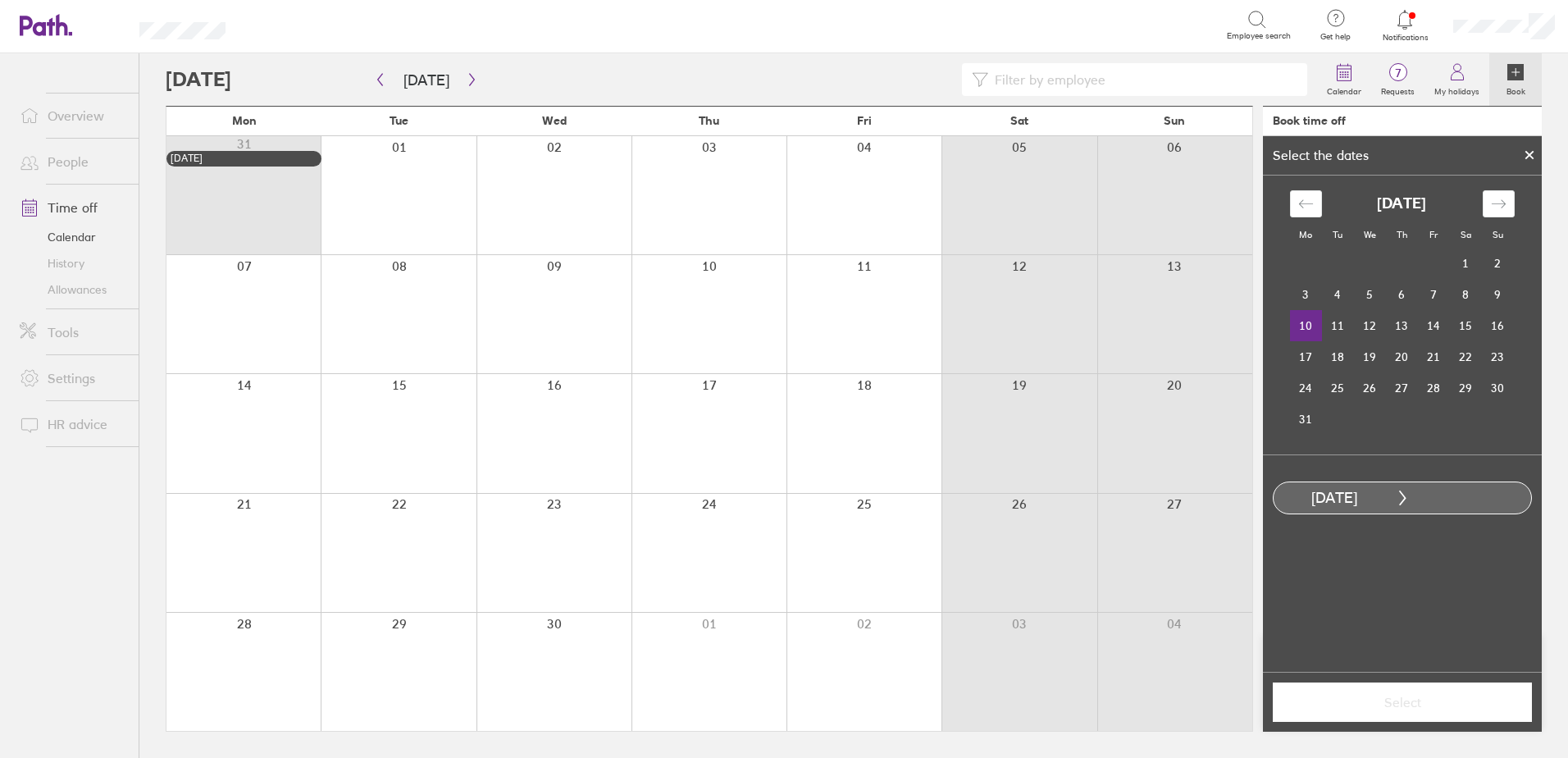
click at [1300, 321] on td "10" at bounding box center [1305, 325] width 32 height 32
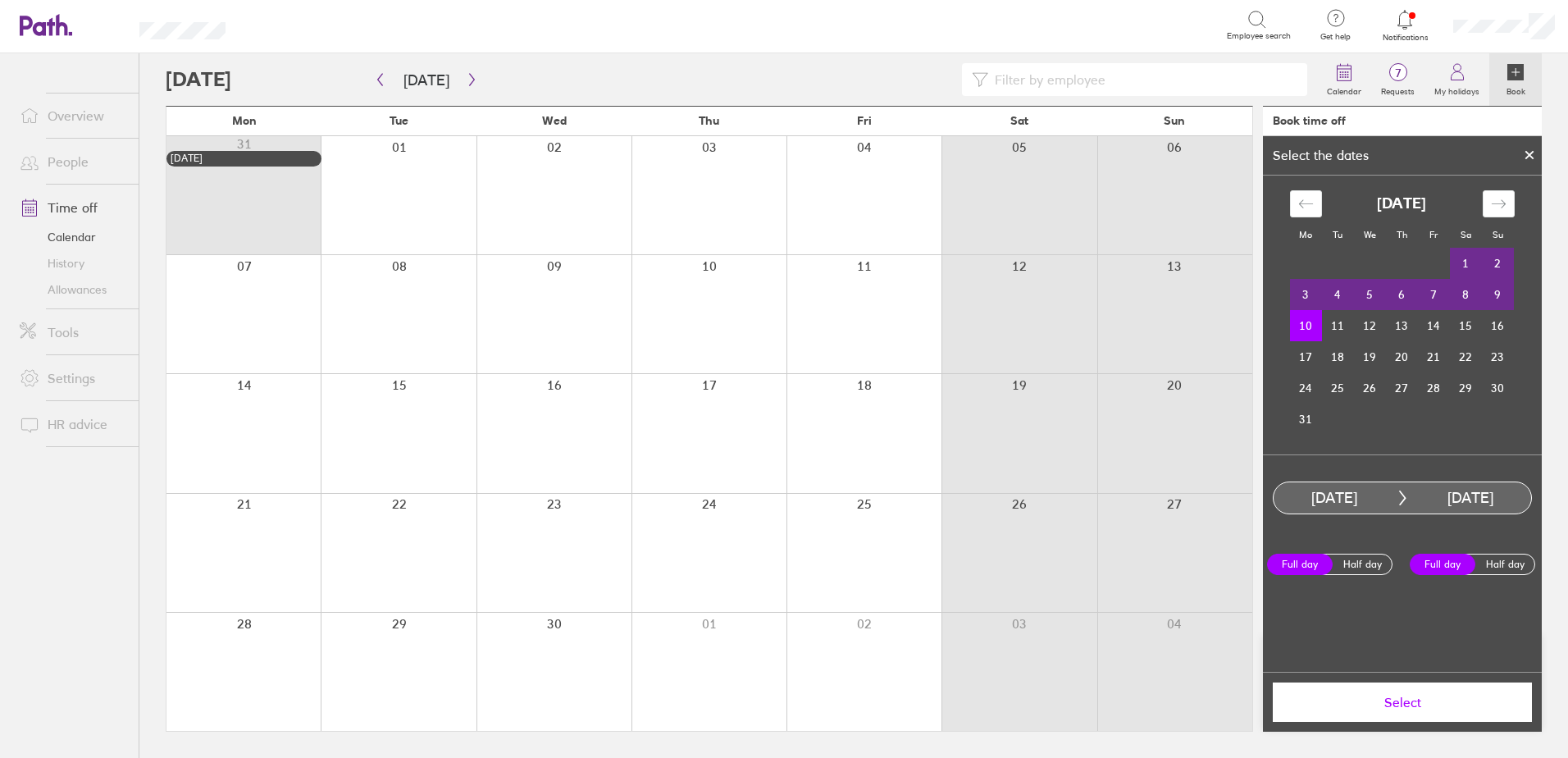
click at [1307, 326] on td "10" at bounding box center [1305, 325] width 32 height 32
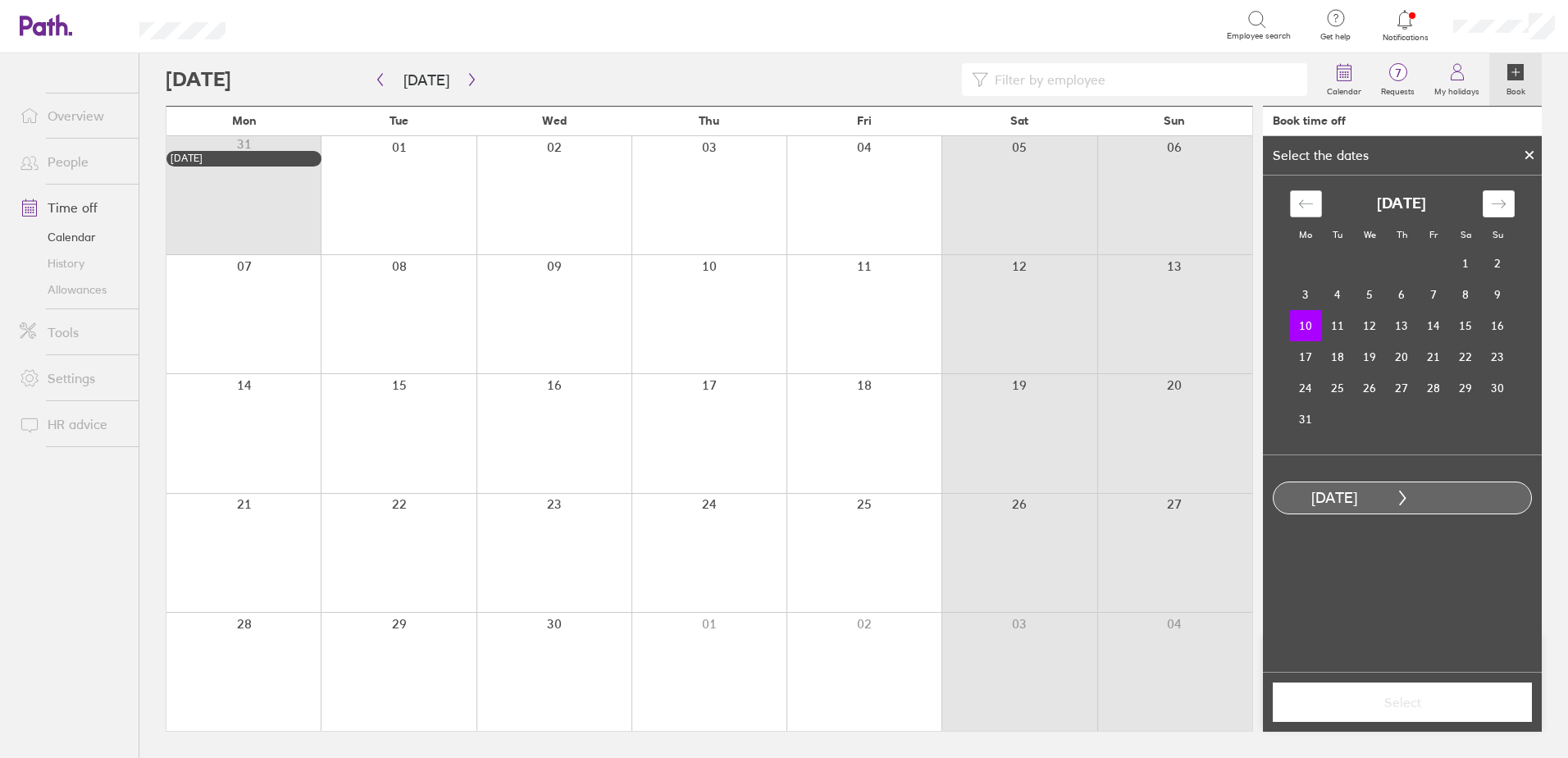
click at [1303, 206] on icon "Move backward to switch to the previous month." at bounding box center [1305, 204] width 15 height 15
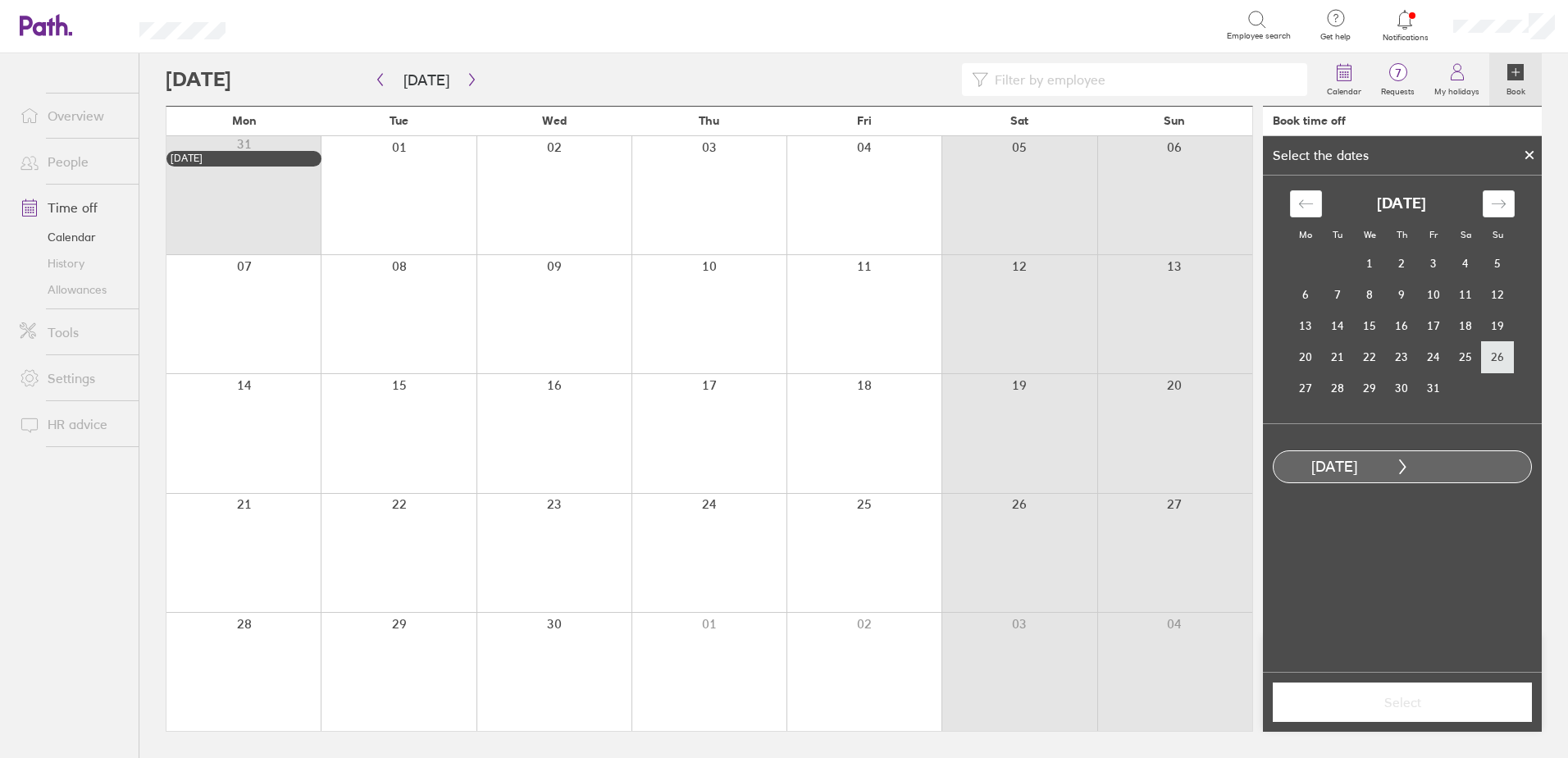
click at [1491, 357] on td "26" at bounding box center [1497, 357] width 32 height 32
click at [1503, 206] on icon "Move forward to switch to the next month." at bounding box center [1498, 204] width 15 height 15
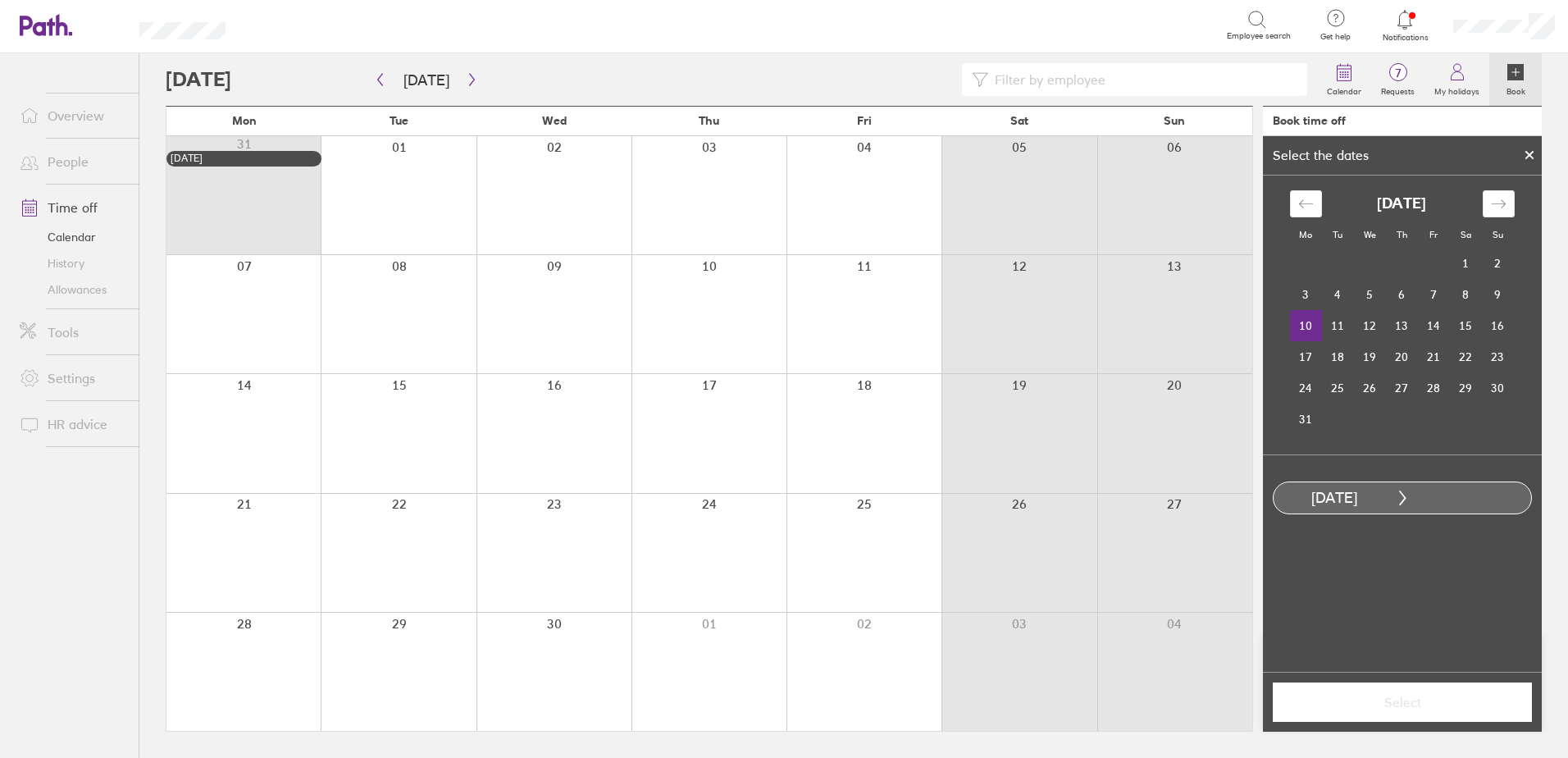
click at [1308, 321] on td "10" at bounding box center [1305, 325] width 32 height 32
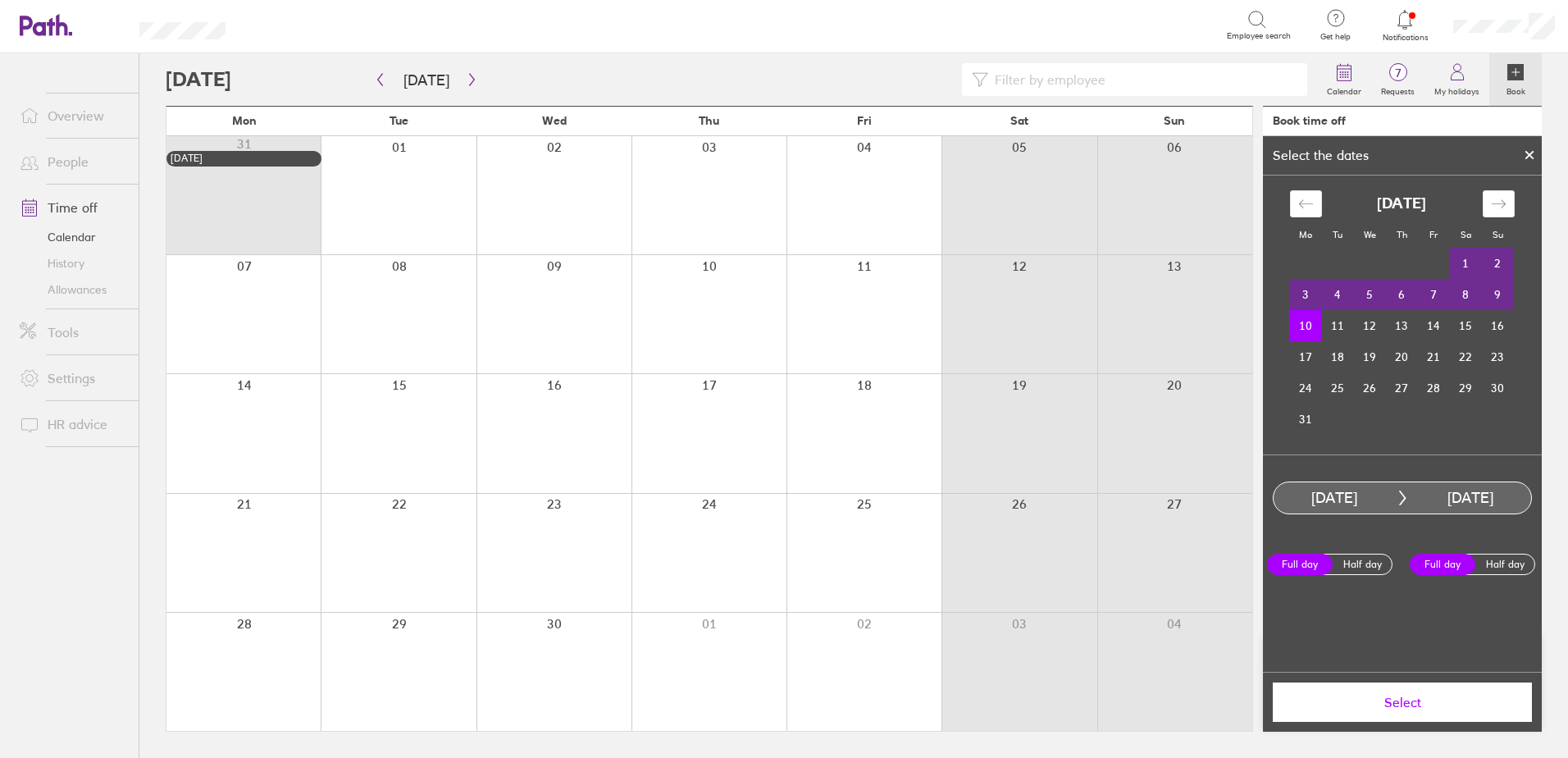
click at [1390, 696] on span "Select" at bounding box center [1402, 702] width 236 height 14
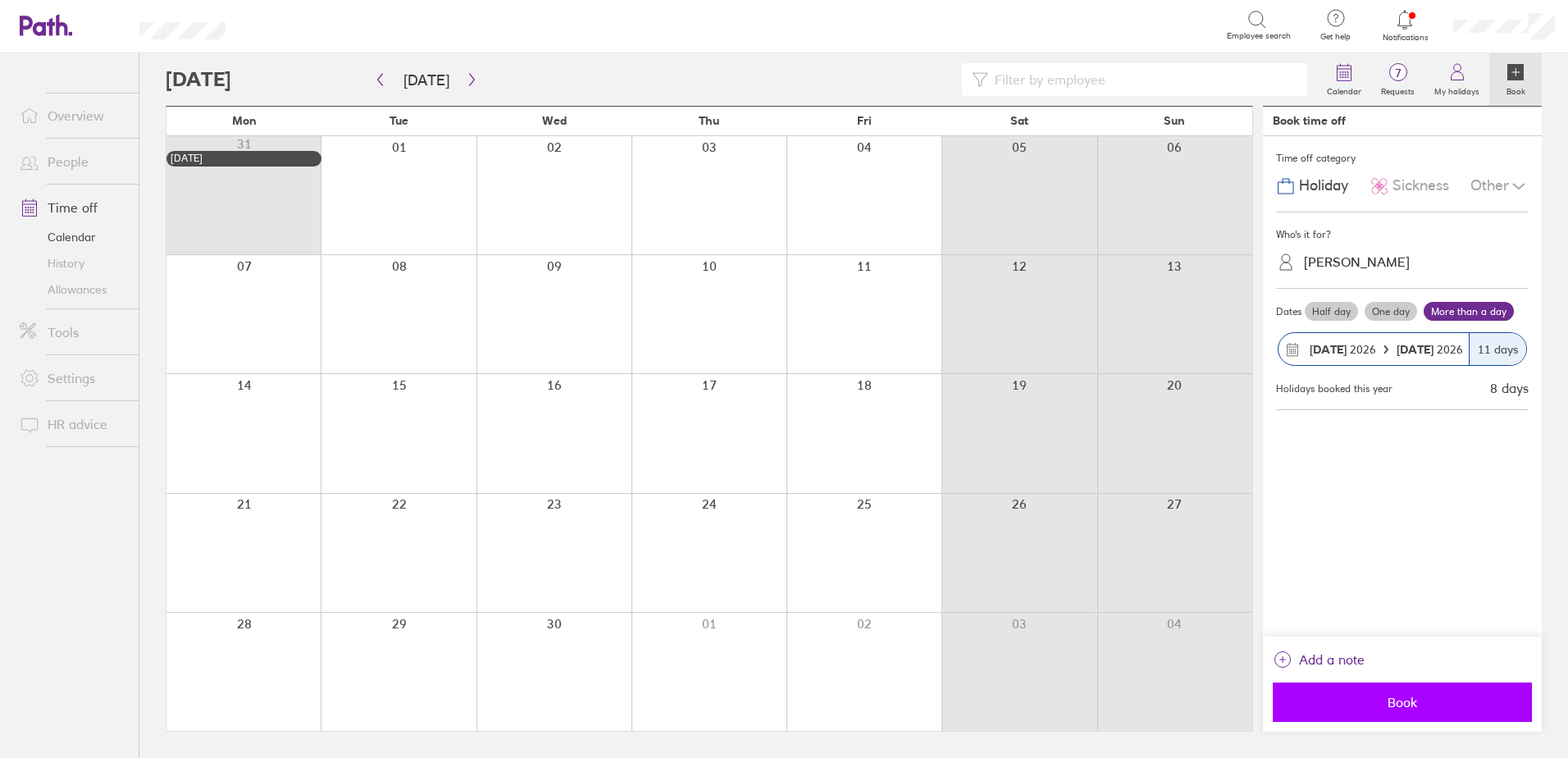
click at [1415, 699] on span "Book" at bounding box center [1402, 702] width 236 height 14
